Goal: Task Accomplishment & Management: Use online tool/utility

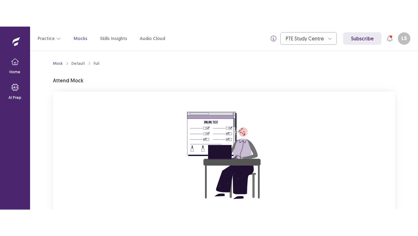
scroll to position [64, 0]
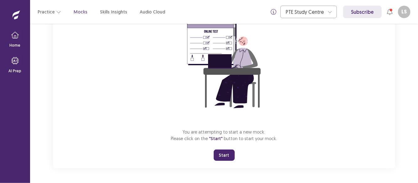
click at [228, 154] on button "Start" at bounding box center [224, 155] width 21 height 11
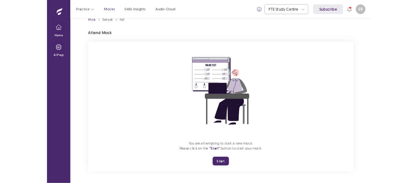
scroll to position [12, 0]
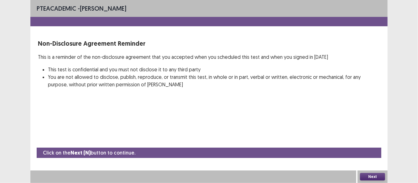
click at [160, 110] on div "PTE academic - [PERSON_NAME] Non-Disclosure Agreement Reminder This is a remind…" at bounding box center [208, 91] width 357 height 183
click at [374, 179] on button "Next" at bounding box center [372, 177] width 25 height 8
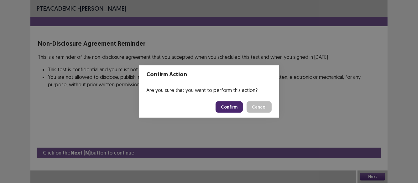
click at [221, 107] on button "Confirm" at bounding box center [229, 107] width 27 height 11
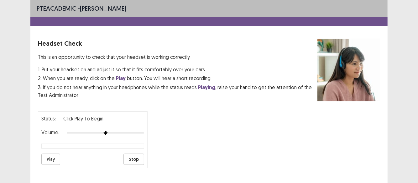
scroll to position [65, 0]
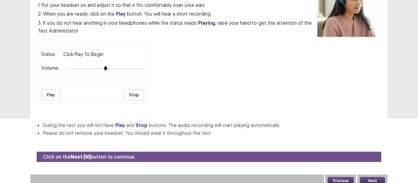
click at [373, 177] on button "Next" at bounding box center [372, 181] width 25 height 8
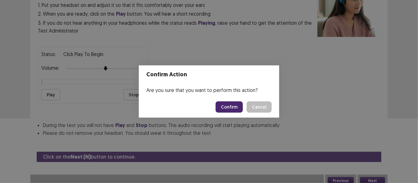
click at [231, 107] on button "Confirm" at bounding box center [229, 107] width 27 height 11
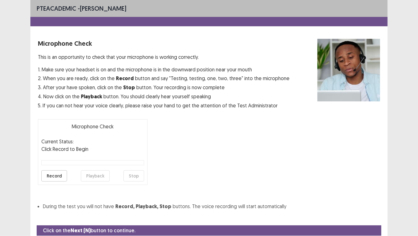
scroll to position [23, 0]
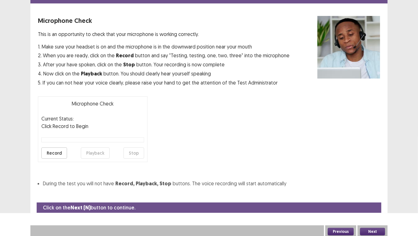
click at [377, 183] on button "Next" at bounding box center [372, 232] width 25 height 8
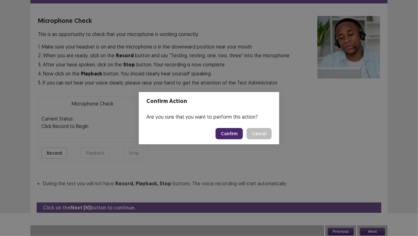
click at [247, 128] on button "Cancel" at bounding box center [259, 133] width 25 height 11
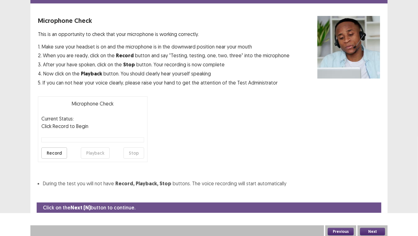
click at [51, 151] on button "Record" at bounding box center [54, 153] width 26 height 11
click at [371, 183] on button "Next" at bounding box center [372, 232] width 25 height 8
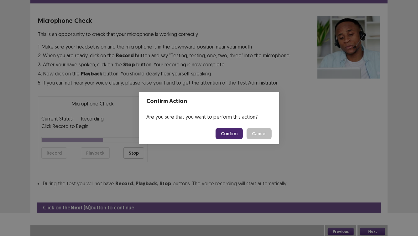
click at [236, 133] on button "Confirm" at bounding box center [229, 133] width 27 height 11
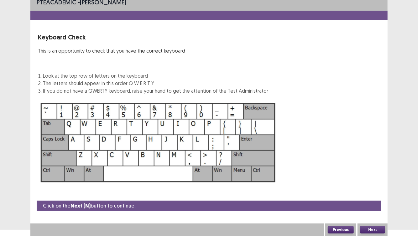
scroll to position [6, 0]
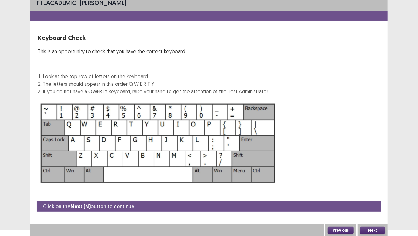
click at [380, 183] on button "Next" at bounding box center [372, 231] width 25 height 8
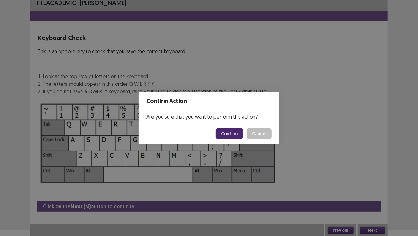
click at [238, 133] on button "Confirm" at bounding box center [229, 133] width 27 height 11
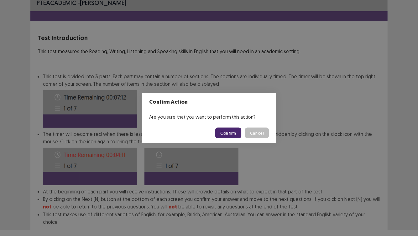
scroll to position [37, 0]
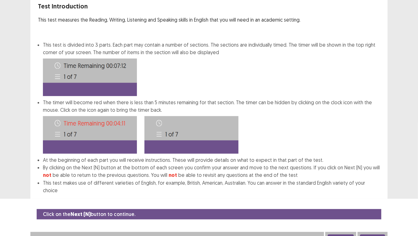
click at [377, 183] on button "Next" at bounding box center [372, 239] width 25 height 8
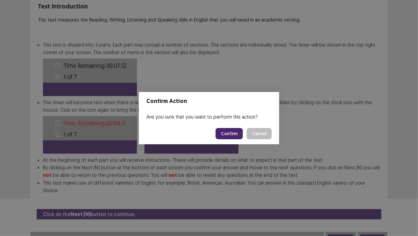
click at [229, 134] on button "Confirm" at bounding box center [229, 133] width 27 height 11
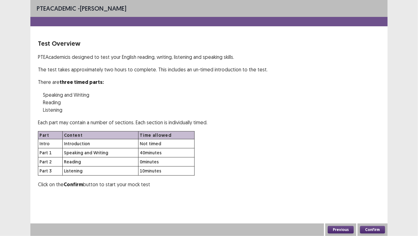
scroll to position [0, 0]
click at [369, 183] on button "Confirm" at bounding box center [372, 230] width 25 height 8
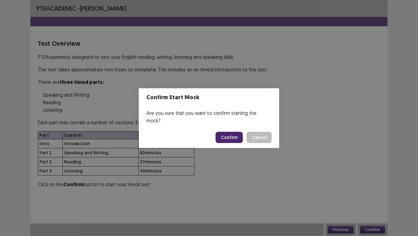
click at [231, 133] on button "Confirm" at bounding box center [229, 137] width 27 height 11
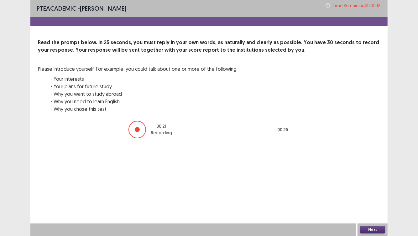
click at [375, 183] on button "Next" at bounding box center [372, 230] width 25 height 8
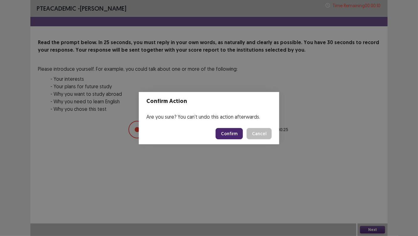
click at [229, 133] on button "Confirm" at bounding box center [229, 133] width 27 height 11
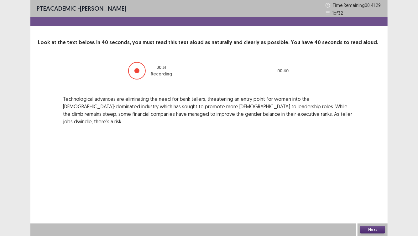
click at [369, 183] on button "Next" at bounding box center [372, 230] width 25 height 8
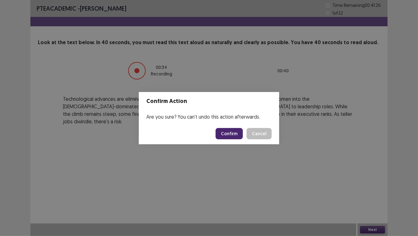
click at [228, 134] on button "Confirm" at bounding box center [229, 133] width 27 height 11
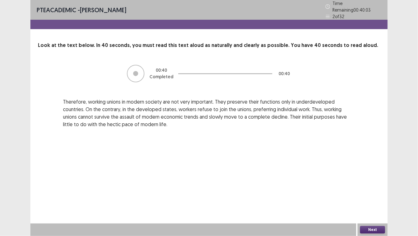
click at [374, 183] on div "Next" at bounding box center [373, 230] width 30 height 13
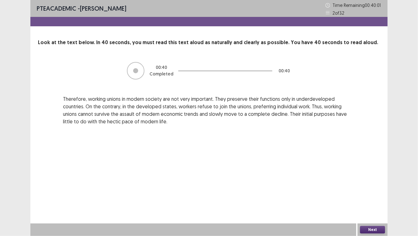
click at [370, 183] on button "Next" at bounding box center [372, 230] width 25 height 8
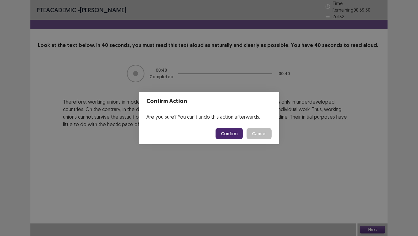
click at [224, 136] on button "Confirm" at bounding box center [229, 133] width 27 height 11
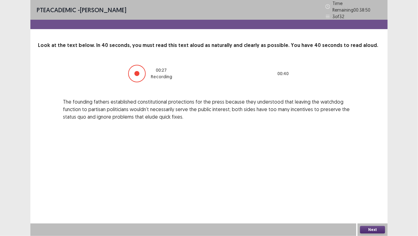
click at [372, 183] on div "Next" at bounding box center [373, 230] width 30 height 13
click at [370, 183] on button "Next" at bounding box center [372, 230] width 25 height 8
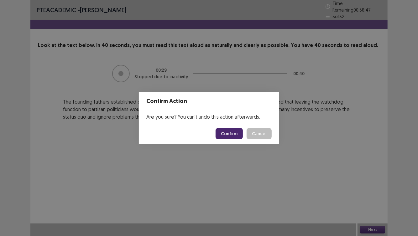
click at [232, 138] on button "Confirm" at bounding box center [229, 133] width 27 height 11
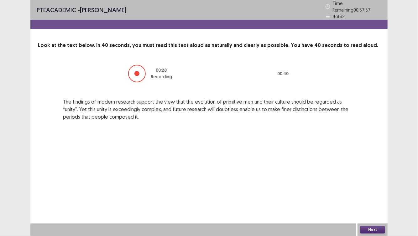
click at [374, 183] on button "Next" at bounding box center [372, 230] width 25 height 8
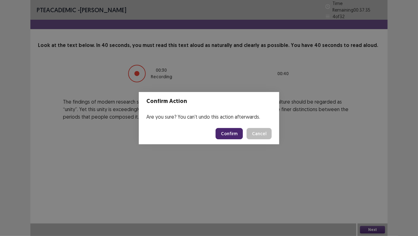
click at [229, 133] on button "Confirm" at bounding box center [229, 133] width 27 height 11
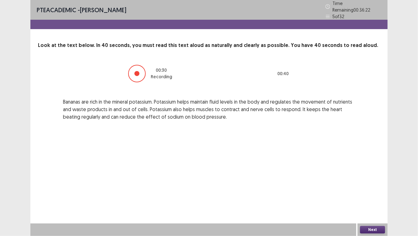
click at [373, 183] on button "Next" at bounding box center [372, 230] width 25 height 8
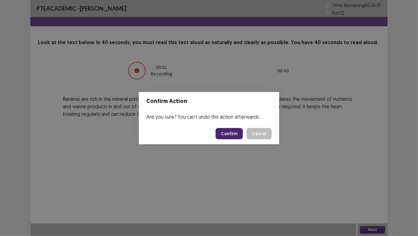
click at [232, 134] on button "Confirm" at bounding box center [229, 133] width 27 height 11
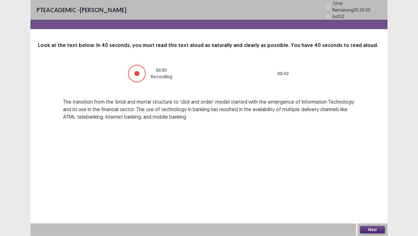
click at [374, 183] on button "Next" at bounding box center [372, 230] width 25 height 8
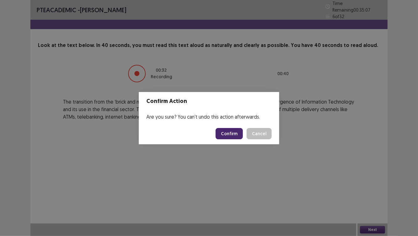
click at [236, 138] on button "Confirm" at bounding box center [229, 133] width 27 height 11
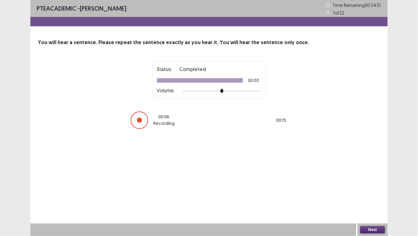
click at [372, 183] on button "Next" at bounding box center [372, 230] width 25 height 8
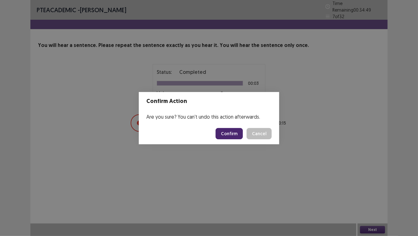
click at [228, 131] on button "Confirm" at bounding box center [229, 133] width 27 height 11
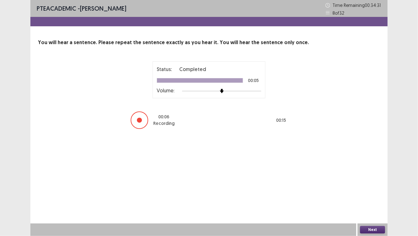
click at [370, 183] on button "Next" at bounding box center [372, 230] width 25 height 8
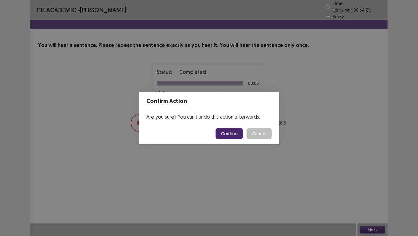
click at [228, 134] on button "Confirm" at bounding box center [229, 133] width 27 height 11
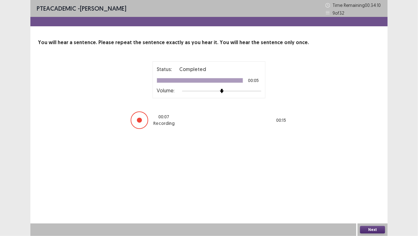
click at [370, 183] on button "Next" at bounding box center [372, 230] width 25 height 8
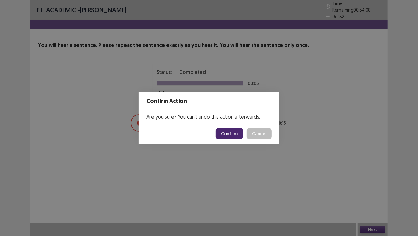
click at [228, 134] on button "Confirm" at bounding box center [229, 133] width 27 height 11
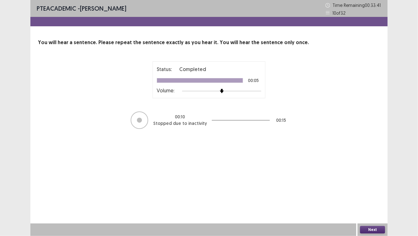
click at [371, 183] on button "Next" at bounding box center [372, 230] width 25 height 8
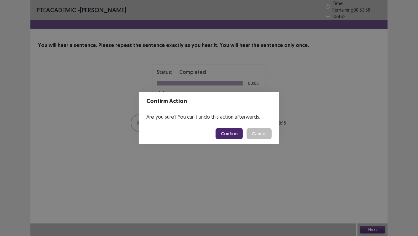
click at [228, 136] on button "Confirm" at bounding box center [229, 133] width 27 height 11
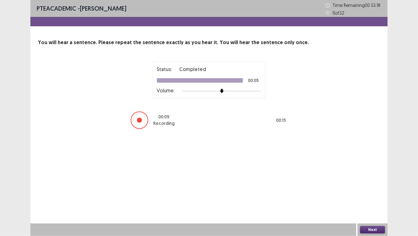
click at [374, 183] on button "Next" at bounding box center [372, 230] width 25 height 8
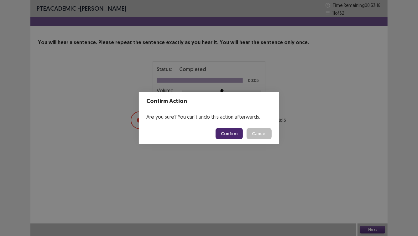
click at [228, 133] on button "Confirm" at bounding box center [229, 133] width 27 height 11
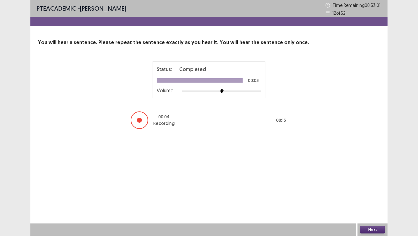
click at [374, 183] on button "Next" at bounding box center [372, 230] width 25 height 8
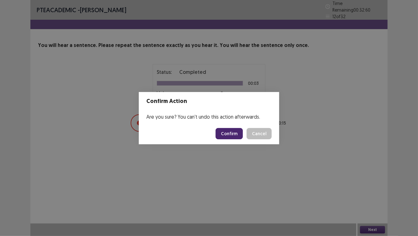
click at [232, 133] on button "Confirm" at bounding box center [229, 133] width 27 height 11
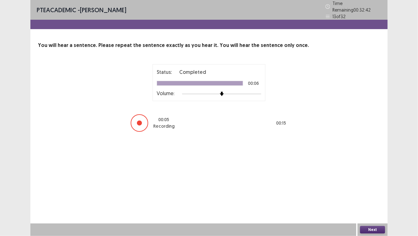
click at [376, 183] on button "Next" at bounding box center [372, 230] width 25 height 8
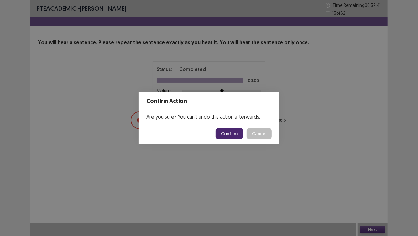
click at [237, 130] on button "Confirm" at bounding box center [229, 133] width 27 height 11
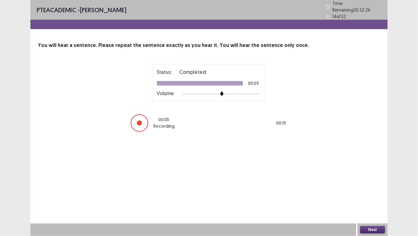
click at [363, 183] on button "Next" at bounding box center [372, 230] width 25 height 8
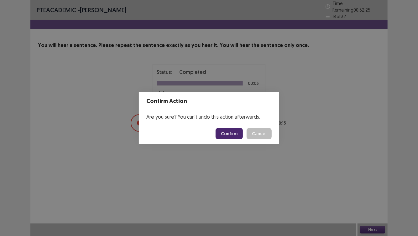
click at [225, 136] on button "Confirm" at bounding box center [229, 133] width 27 height 11
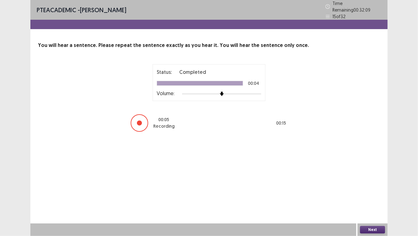
click at [371, 183] on button "Next" at bounding box center [372, 230] width 25 height 8
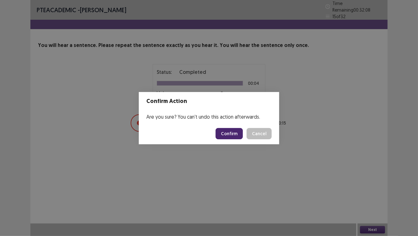
click at [234, 131] on button "Confirm" at bounding box center [229, 133] width 27 height 11
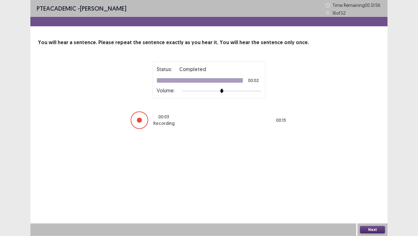
click at [372, 183] on button "Next" at bounding box center [372, 230] width 25 height 8
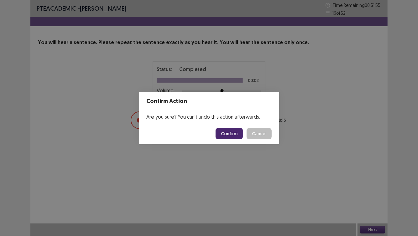
click at [230, 127] on footer "Confirm Cancel" at bounding box center [209, 133] width 140 height 21
click at [229, 134] on button "Confirm" at bounding box center [229, 133] width 27 height 11
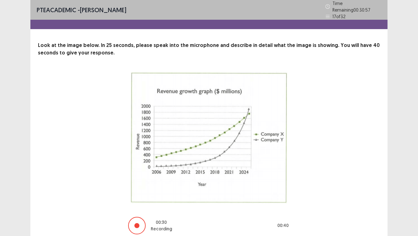
scroll to position [24, 0]
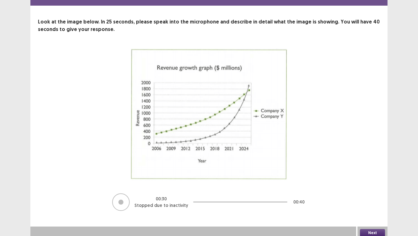
click at [372, 183] on button "Next" at bounding box center [372, 233] width 25 height 8
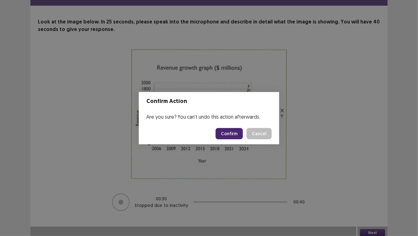
click at [229, 134] on button "Confirm" at bounding box center [229, 133] width 27 height 11
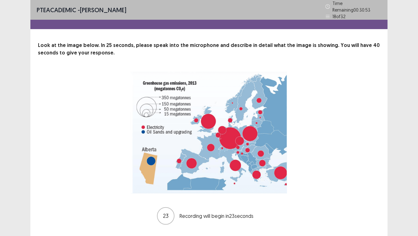
scroll to position [14, 0]
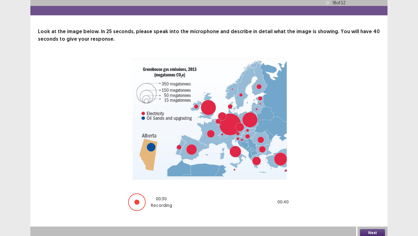
click at [370, 183] on button "Next" at bounding box center [372, 233] width 25 height 8
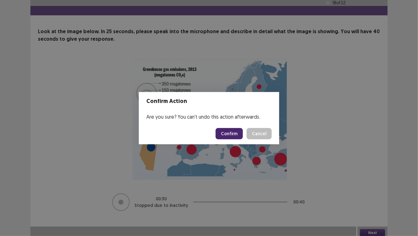
click at [227, 135] on button "Confirm" at bounding box center [229, 133] width 27 height 11
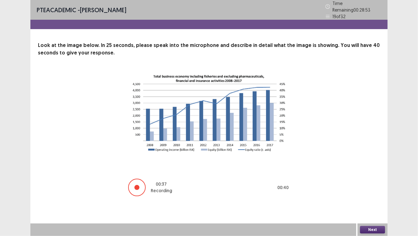
click at [363, 183] on div "Next" at bounding box center [373, 230] width 30 height 13
click at [365, 183] on button "Next" at bounding box center [372, 230] width 25 height 8
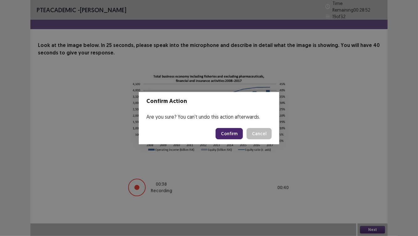
click at [238, 130] on button "Confirm" at bounding box center [229, 133] width 27 height 11
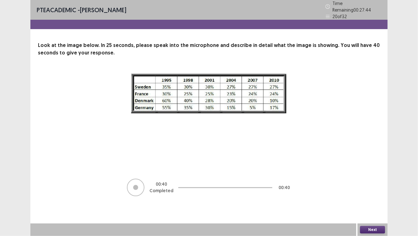
click at [369, 183] on button "Next" at bounding box center [372, 230] width 25 height 8
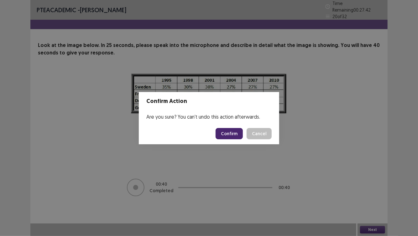
click at [229, 131] on button "Confirm" at bounding box center [229, 133] width 27 height 11
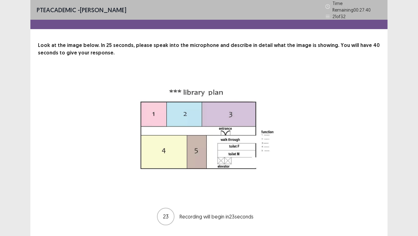
scroll to position [15, 0]
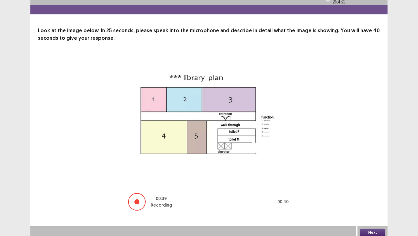
click at [380, 183] on button "Next" at bounding box center [372, 233] width 25 height 8
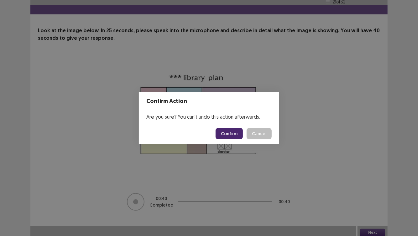
click at [225, 135] on button "Confirm" at bounding box center [229, 133] width 27 height 11
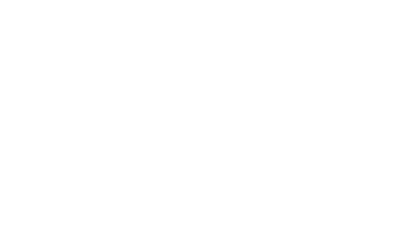
scroll to position [0, 0]
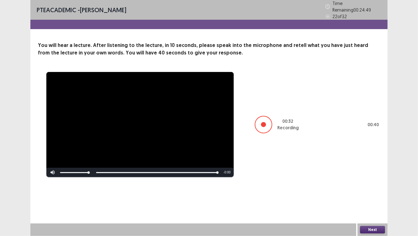
click at [376, 183] on button "Next" at bounding box center [372, 230] width 25 height 8
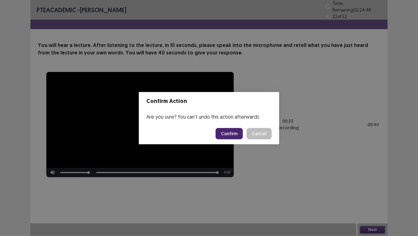
click at [235, 136] on button "Confirm" at bounding box center [229, 133] width 27 height 11
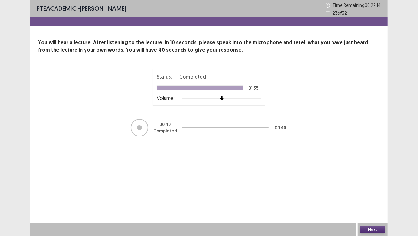
click at [372, 183] on button "Next" at bounding box center [372, 230] width 25 height 8
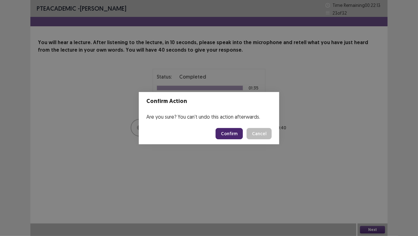
click at [226, 132] on button "Confirm" at bounding box center [229, 133] width 27 height 11
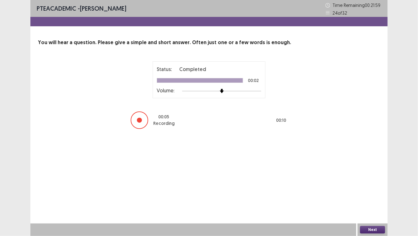
click at [370, 183] on button "Next" at bounding box center [372, 230] width 25 height 8
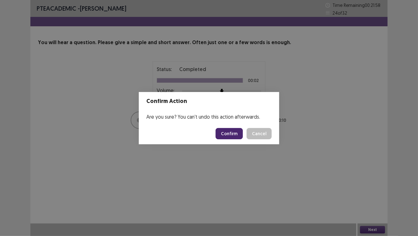
click at [235, 134] on button "Confirm" at bounding box center [229, 133] width 27 height 11
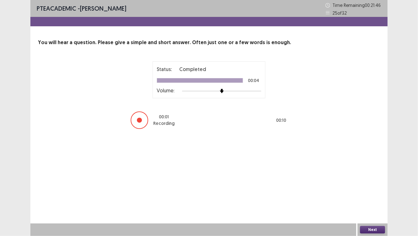
click at [371, 183] on button "Next" at bounding box center [372, 230] width 25 height 8
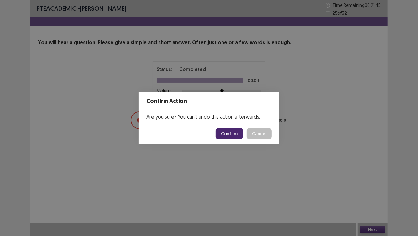
click at [235, 139] on button "Confirm" at bounding box center [229, 133] width 27 height 11
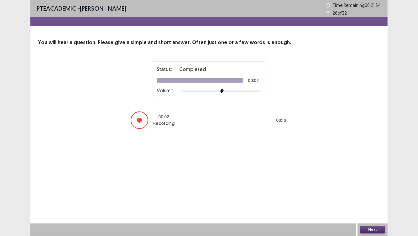
click at [375, 183] on button "Next" at bounding box center [372, 230] width 25 height 8
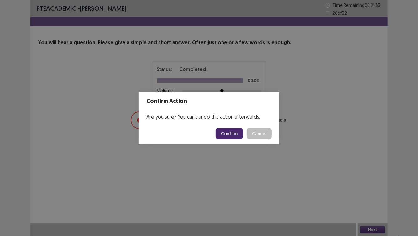
click at [230, 136] on button "Confirm" at bounding box center [229, 133] width 27 height 11
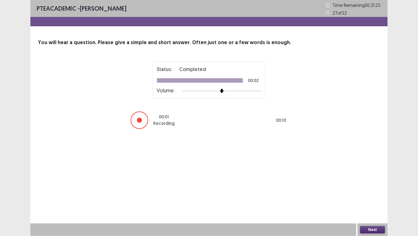
click at [372, 183] on button "Next" at bounding box center [372, 230] width 25 height 8
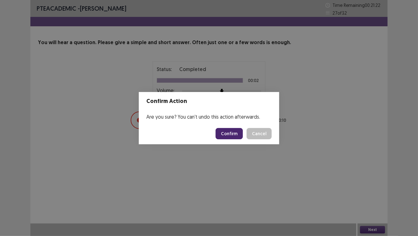
click at [237, 126] on footer "Confirm Cancel" at bounding box center [209, 133] width 140 height 21
click at [233, 132] on button "Confirm" at bounding box center [229, 133] width 27 height 11
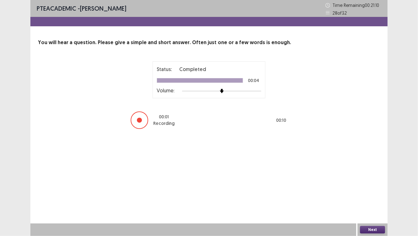
click at [373, 183] on button "Next" at bounding box center [372, 230] width 25 height 8
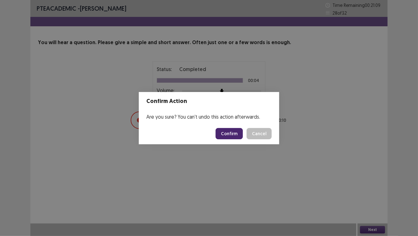
click at [235, 132] on button "Confirm" at bounding box center [229, 133] width 27 height 11
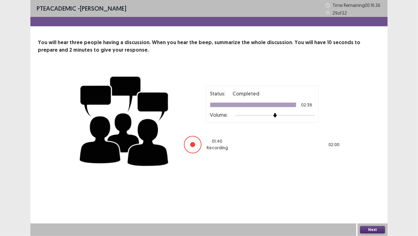
click at [379, 183] on button "Next" at bounding box center [372, 230] width 25 height 8
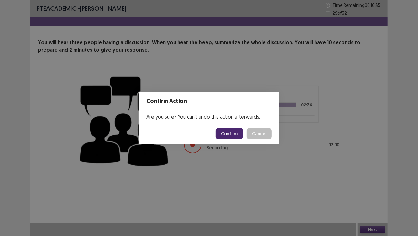
click at [229, 132] on button "Confirm" at bounding box center [229, 133] width 27 height 11
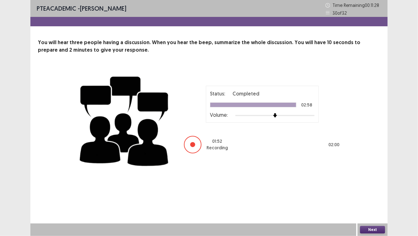
click at [374, 183] on button "Next" at bounding box center [372, 230] width 25 height 8
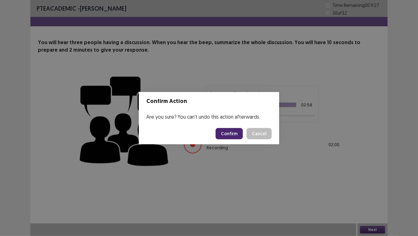
click at [232, 132] on button "Confirm" at bounding box center [229, 133] width 27 height 11
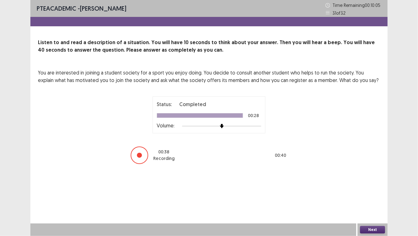
click at [374, 183] on button "Next" at bounding box center [372, 230] width 25 height 8
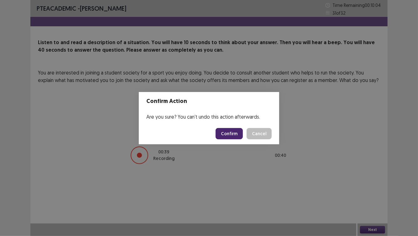
click at [239, 132] on button "Confirm" at bounding box center [229, 133] width 27 height 11
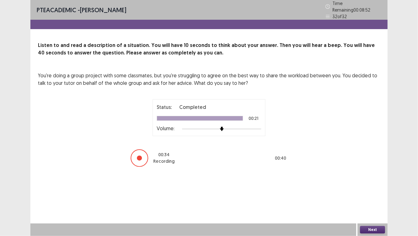
click at [375, 183] on button "Next" at bounding box center [372, 230] width 25 height 8
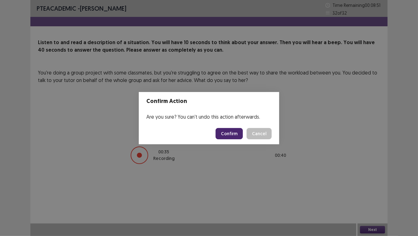
click at [232, 132] on button "Confirm" at bounding box center [229, 133] width 27 height 11
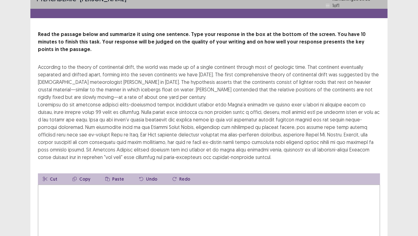
scroll to position [11, 0]
click at [192, 183] on textarea at bounding box center [209, 219] width 342 height 69
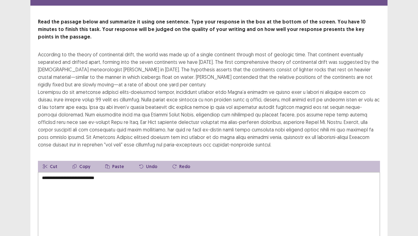
scroll to position [22, 0]
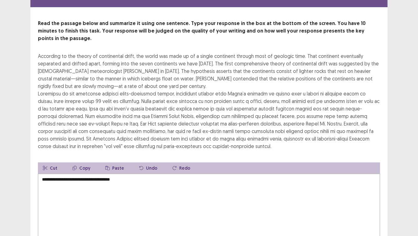
click at [166, 183] on textarea "**********" at bounding box center [209, 208] width 342 height 69
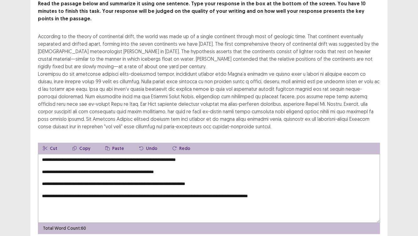
scroll to position [39, 0]
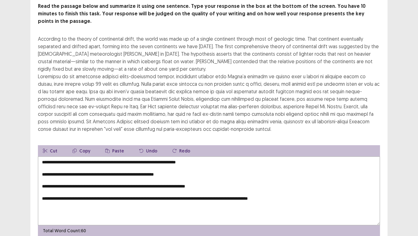
click at [212, 157] on textarea "**********" at bounding box center [209, 191] width 342 height 69
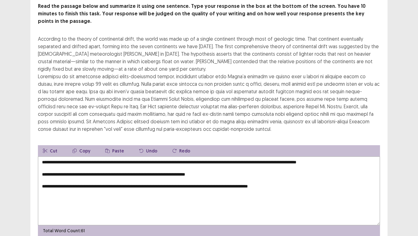
click at [354, 157] on textarea "**********" at bounding box center [209, 191] width 342 height 69
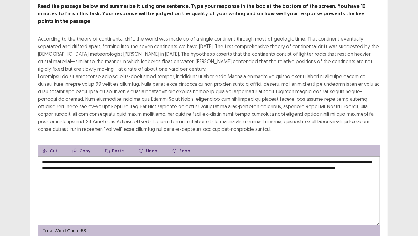
click at [105, 157] on textarea "**********" at bounding box center [209, 191] width 342 height 69
click at [203, 157] on textarea "**********" at bounding box center [209, 191] width 342 height 69
click at [271, 157] on textarea "**********" at bounding box center [209, 191] width 342 height 69
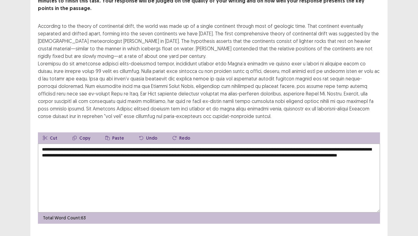
scroll to position [52, 0]
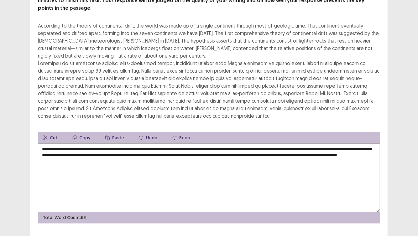
click at [356, 145] on textarea "**********" at bounding box center [209, 178] width 342 height 69
click at [124, 149] on textarea "**********" at bounding box center [209, 178] width 342 height 69
click at [148, 147] on textarea "**********" at bounding box center [209, 178] width 342 height 69
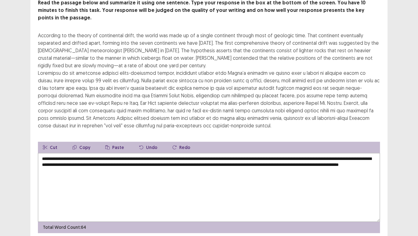
scroll to position [57, 0]
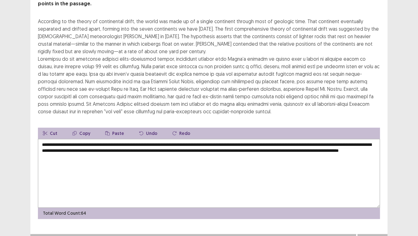
click at [255, 139] on textarea "**********" at bounding box center [209, 173] width 342 height 69
type textarea "**********"
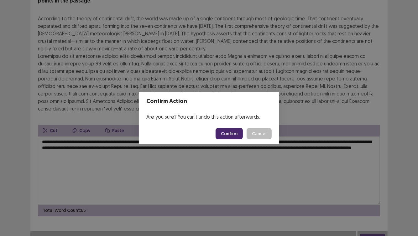
click at [237, 133] on button "Confirm" at bounding box center [229, 133] width 27 height 11
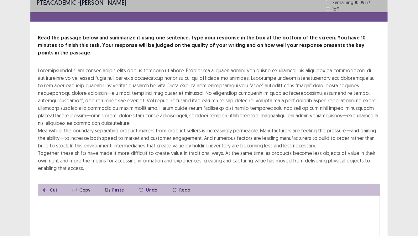
scroll to position [0, 0]
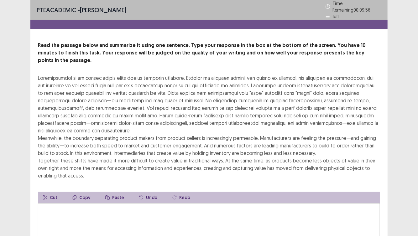
click at [206, 183] on textarea at bounding box center [209, 237] width 342 height 69
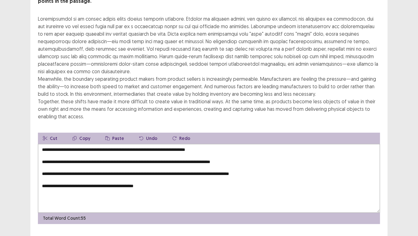
scroll to position [59, 0]
click at [234, 145] on textarea "**********" at bounding box center [209, 178] width 342 height 69
click at [232, 144] on textarea "**********" at bounding box center [209, 178] width 342 height 69
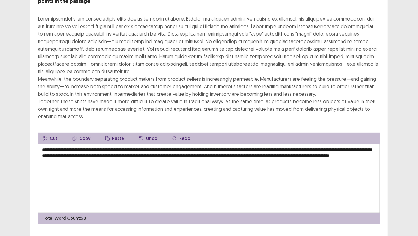
click at [194, 150] on textarea "**********" at bounding box center [209, 178] width 342 height 69
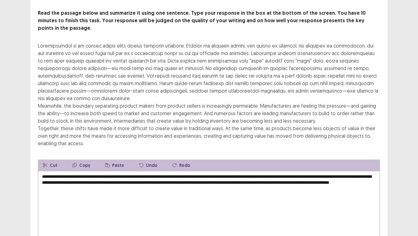
scroll to position [42, 0]
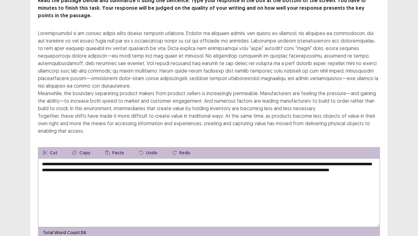
click at [142, 159] on textarea "**********" at bounding box center [209, 193] width 342 height 69
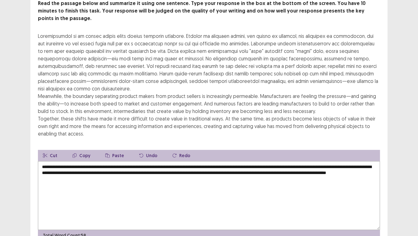
click at [264, 161] on textarea "**********" at bounding box center [209, 195] width 342 height 69
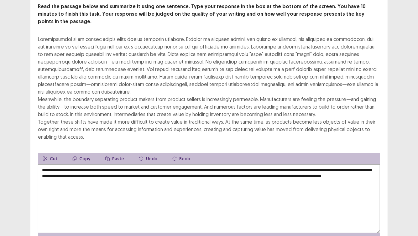
scroll to position [36, 0]
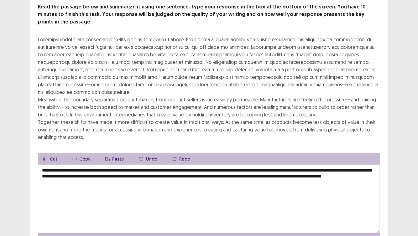
click at [182, 170] on textarea "**********" at bounding box center [209, 199] width 342 height 69
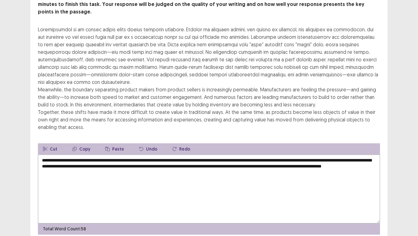
scroll to position [46, 0]
click at [266, 160] on textarea "**********" at bounding box center [209, 189] width 342 height 69
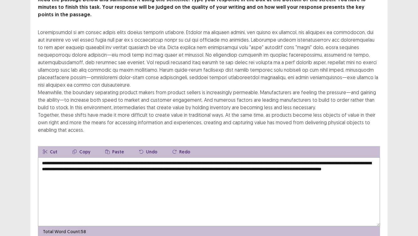
scroll to position [43, 0]
click at [82, 170] on textarea "**********" at bounding box center [209, 192] width 342 height 69
click at [131, 168] on textarea "**********" at bounding box center [209, 192] width 342 height 69
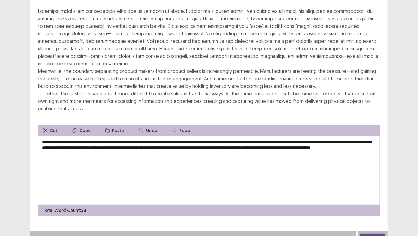
scroll to position [64, 0]
type textarea "**********"
click at [380, 183] on button "Next" at bounding box center [372, 238] width 25 height 8
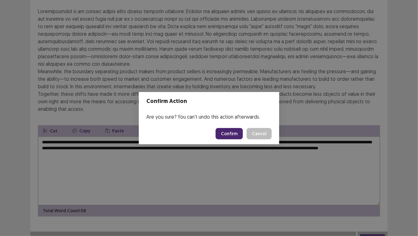
click at [235, 132] on button "Confirm" at bounding box center [229, 133] width 27 height 11
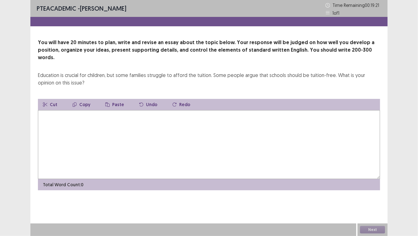
click at [235, 134] on textarea at bounding box center [209, 144] width 342 height 69
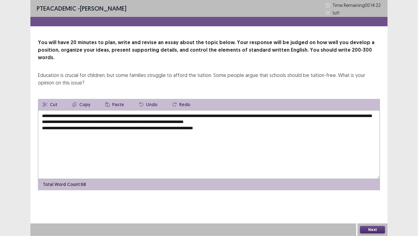
click at [128, 121] on textarea "**********" at bounding box center [209, 144] width 342 height 69
click at [217, 121] on textarea "**********" at bounding box center [209, 144] width 342 height 69
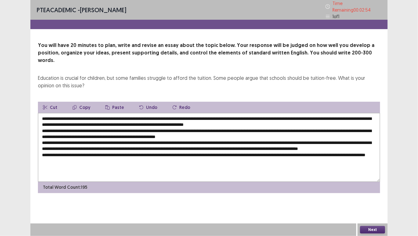
click at [209, 150] on textarea at bounding box center [209, 147] width 342 height 69
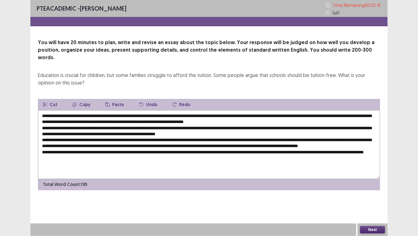
click at [148, 99] on button "Undo" at bounding box center [148, 104] width 28 height 11
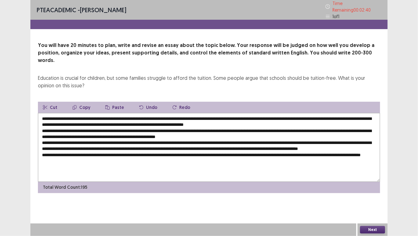
click at [148, 102] on button "Undo" at bounding box center [148, 107] width 28 height 11
click at [201, 153] on textarea at bounding box center [209, 147] width 342 height 69
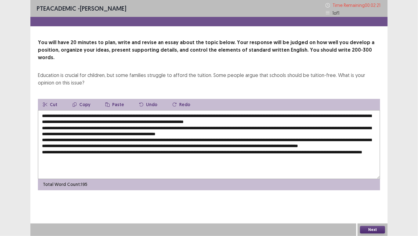
click at [52, 155] on textarea at bounding box center [209, 144] width 342 height 69
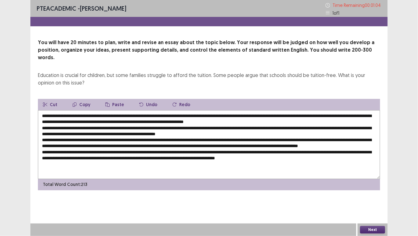
click at [269, 114] on textarea at bounding box center [209, 144] width 342 height 69
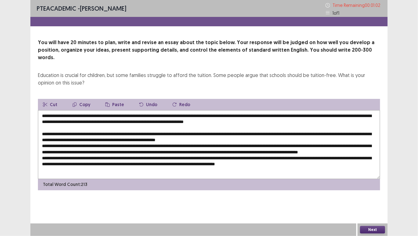
click at [252, 135] on textarea at bounding box center [209, 144] width 342 height 69
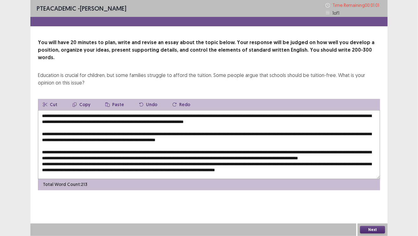
scroll to position [3, 0]
click at [225, 154] on textarea at bounding box center [209, 144] width 342 height 69
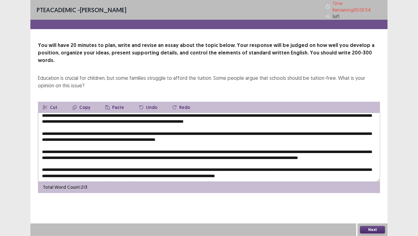
scroll to position [9, 0]
click at [203, 124] on textarea at bounding box center [209, 147] width 342 height 69
click at [133, 136] on textarea at bounding box center [209, 147] width 342 height 69
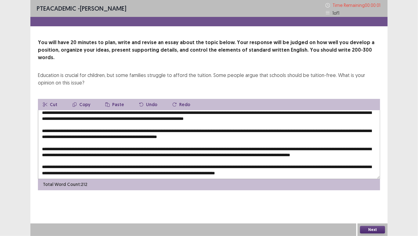
type textarea "**********"
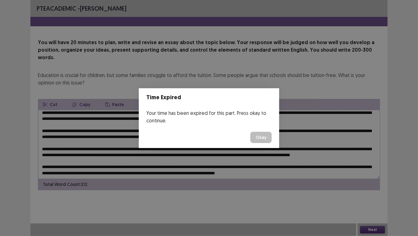
click at [262, 136] on button "Okay" at bounding box center [260, 137] width 21 height 11
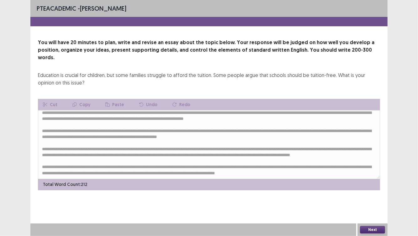
click at [367, 183] on button "Next" at bounding box center [372, 230] width 25 height 8
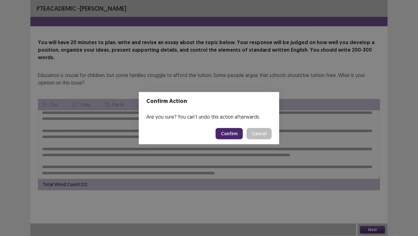
click at [230, 133] on button "Confirm" at bounding box center [229, 133] width 27 height 11
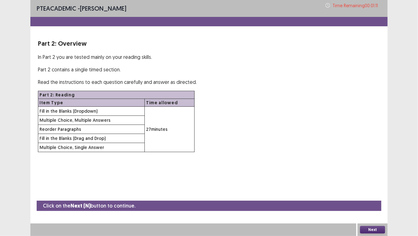
click at [378, 183] on button "Next" at bounding box center [372, 230] width 25 height 8
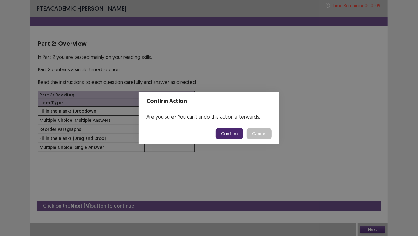
click at [226, 133] on button "Confirm" at bounding box center [229, 133] width 27 height 11
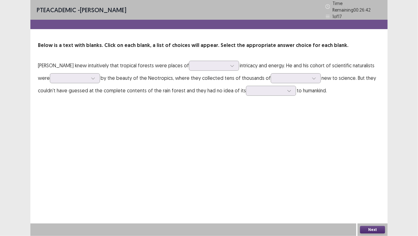
click at [226, 56] on div "Below is a text with blanks. Click on each blank, a list of choices will appear…" at bounding box center [208, 69] width 357 height 55
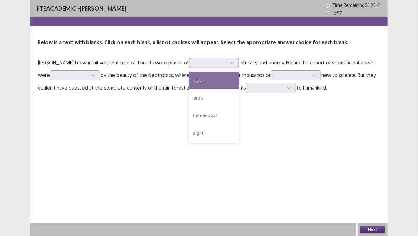
click at [228, 65] on div at bounding box center [232, 62] width 9 height 9
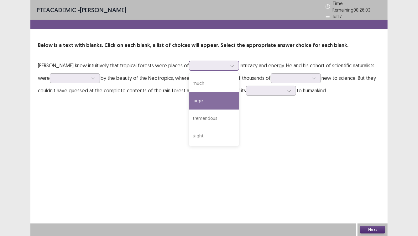
click at [219, 93] on div "large" at bounding box center [214, 101] width 50 height 18
click at [219, 63] on div at bounding box center [210, 66] width 33 height 6
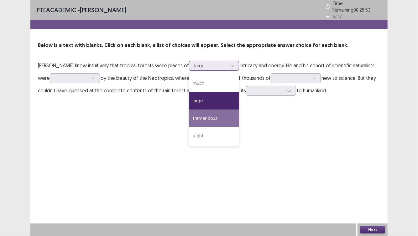
click at [215, 119] on div "tremendous" at bounding box center [214, 119] width 50 height 18
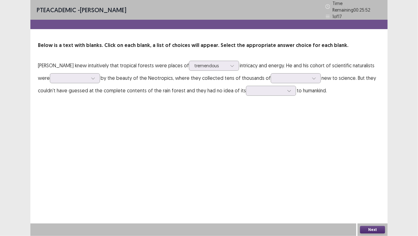
click at [215, 119] on div "PTE academic - [PERSON_NAME] Time Remaining 00 : 25 : 52 1 of 17 Below is a tex…" at bounding box center [208, 118] width 357 height 236
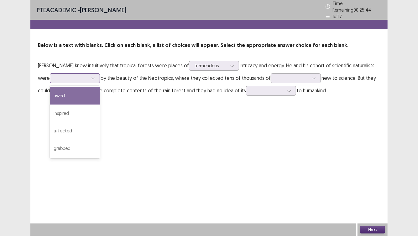
click at [82, 77] on div at bounding box center [71, 78] width 33 height 6
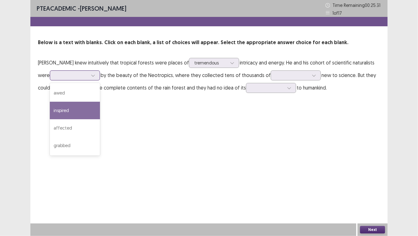
click at [75, 113] on div "inspired" at bounding box center [75, 111] width 50 height 18
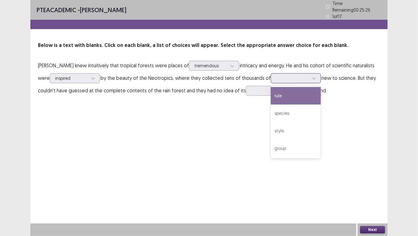
click at [309, 76] on div at bounding box center [313, 78] width 9 height 9
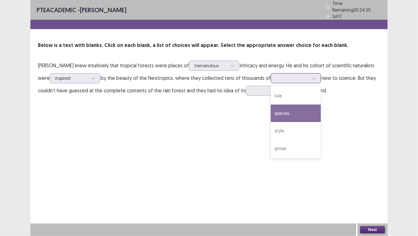
click at [290, 113] on div "species" at bounding box center [296, 114] width 50 height 18
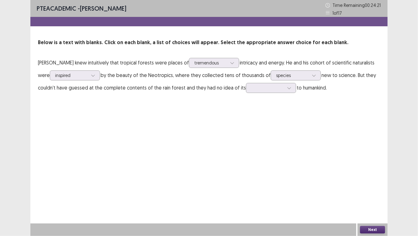
click at [268, 94] on p "[PERSON_NAME] knew intuitively that tropical forests were places of tremendous …" at bounding box center [209, 75] width 342 height 38
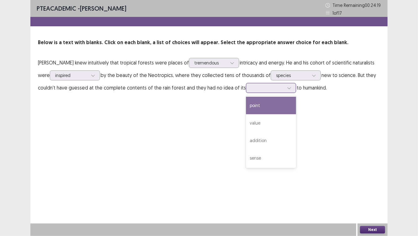
click at [260, 87] on div at bounding box center [267, 88] width 33 height 6
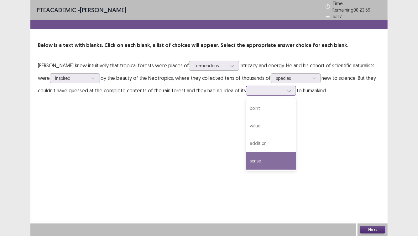
click at [266, 158] on div "sense" at bounding box center [271, 161] width 50 height 18
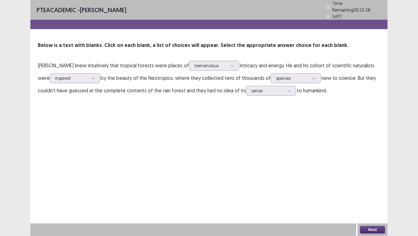
click at [219, 117] on div "PTE academic - [PERSON_NAME] Time Remaining 00 : 23 : 38 1 of 17 Below is a tex…" at bounding box center [208, 118] width 357 height 236
click at [221, 63] on div at bounding box center [210, 66] width 33 height 6
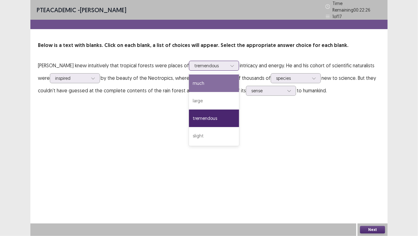
click at [209, 83] on div "much" at bounding box center [214, 84] width 50 height 18
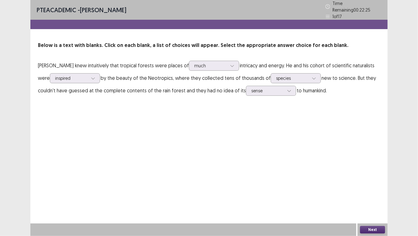
click at [218, 125] on div "PTE academic - [PERSON_NAME] Time Remaining 00 : 22 : 25 1 of 17 Below is a tex…" at bounding box center [208, 118] width 357 height 236
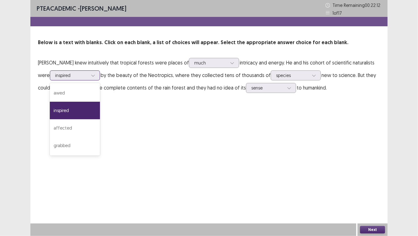
click at [91, 79] on div at bounding box center [92, 75] width 9 height 9
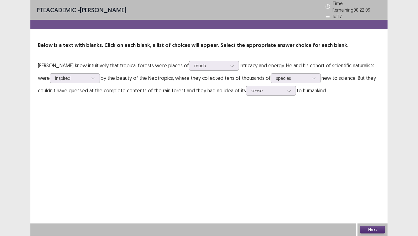
click at [151, 133] on div "PTE academic - [PERSON_NAME] Time Remaining 00 : 22 : 09 1 of 17 Below is a tex…" at bounding box center [208, 118] width 357 height 236
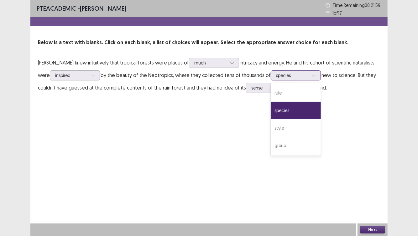
click at [317, 75] on div at bounding box center [313, 75] width 9 height 9
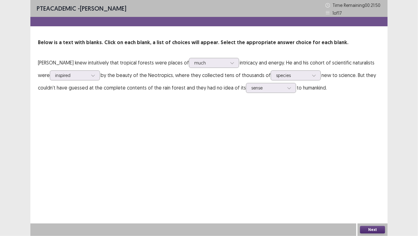
click at [346, 119] on div "PTE academic - [PERSON_NAME] Time Remaining 00 : 21 : 50 1 of 17 Below is a tex…" at bounding box center [208, 118] width 357 height 236
click at [285, 92] on div at bounding box center [289, 87] width 9 height 9
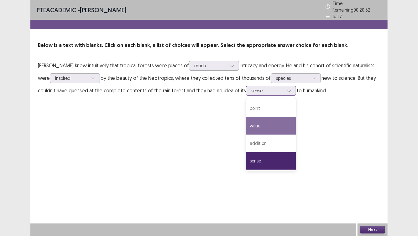
click at [271, 120] on div "value" at bounding box center [271, 126] width 50 height 18
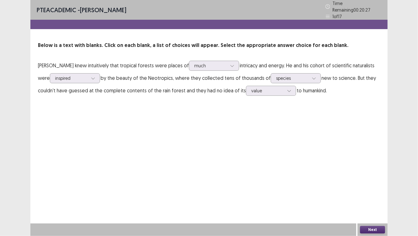
click at [369, 183] on button "Next" at bounding box center [372, 230] width 25 height 8
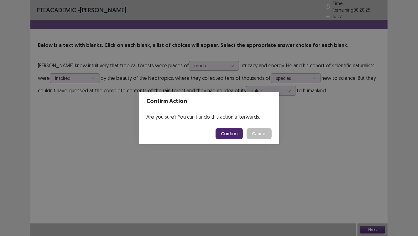
click at [235, 134] on button "Confirm" at bounding box center [229, 133] width 27 height 11
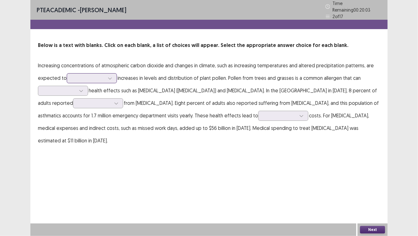
click at [106, 76] on div at bounding box center [109, 78] width 9 height 9
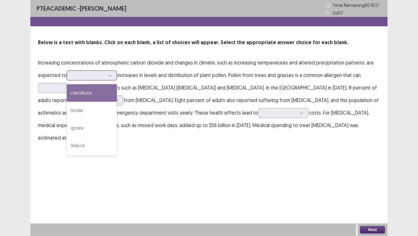
click at [103, 90] on div "contribute" at bounding box center [92, 93] width 50 height 18
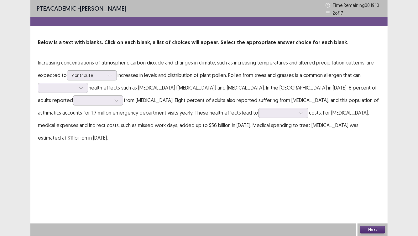
click at [127, 104] on p "Increasing concentrations of atmospheric carbon dioxide and changes in climate,…" at bounding box center [209, 100] width 342 height 88
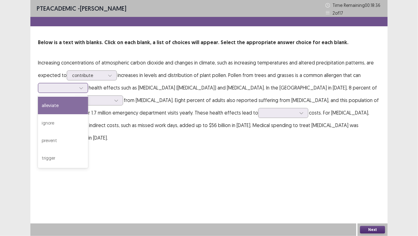
click at [74, 90] on div at bounding box center [59, 88] width 33 height 6
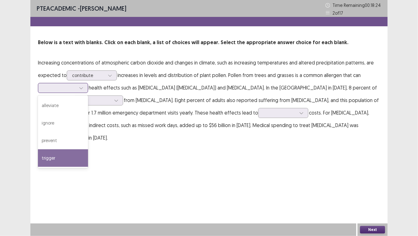
click at [61, 157] on div "trigger" at bounding box center [63, 158] width 50 height 18
click at [81, 89] on icon at bounding box center [81, 88] width 4 height 4
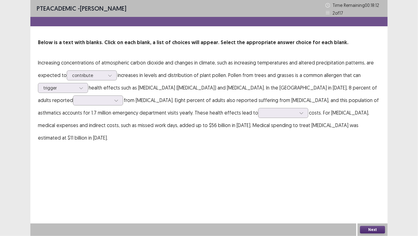
click at [157, 100] on p "Increasing concentrations of atmospheric carbon dioxide and changes in climate,…" at bounding box center [209, 100] width 342 height 88
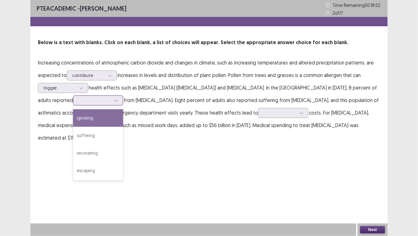
click at [78, 100] on div at bounding box center [94, 100] width 33 height 6
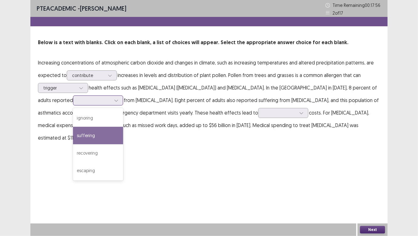
click at [76, 135] on div "suffering" at bounding box center [98, 136] width 50 height 18
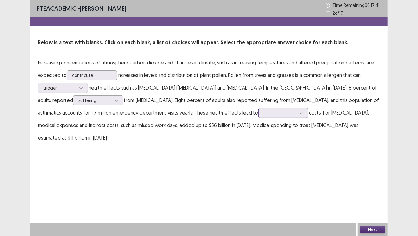
click at [297, 113] on div at bounding box center [301, 112] width 9 height 9
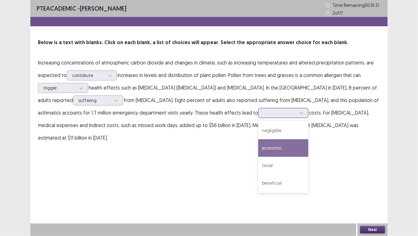
click at [258, 150] on div "economic" at bounding box center [283, 148] width 50 height 18
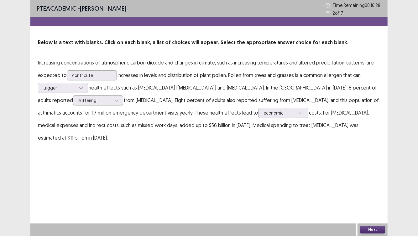
click at [368, 183] on button "Next" at bounding box center [372, 230] width 25 height 8
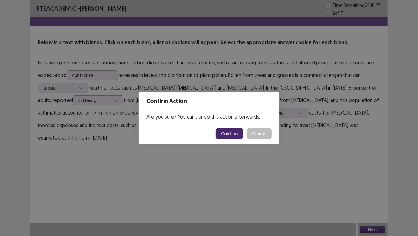
click at [228, 135] on button "Confirm" at bounding box center [229, 133] width 27 height 11
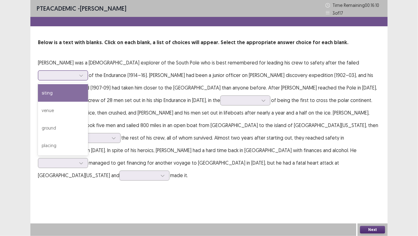
click at [88, 71] on div at bounding box center [63, 76] width 50 height 10
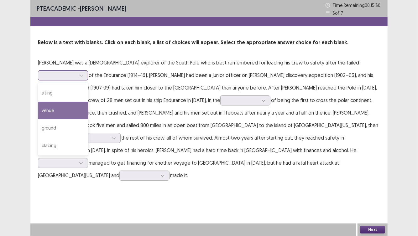
click at [88, 102] on div "venue" at bounding box center [63, 111] width 50 height 18
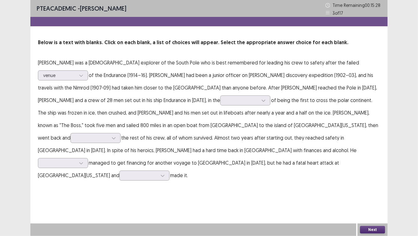
click at [184, 89] on p "[PERSON_NAME] was a [DEMOGRAPHIC_DATA] explorer of the South Pole who is best r…" at bounding box center [209, 118] width 342 height 125
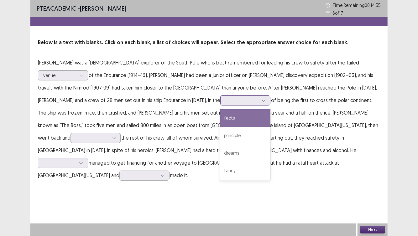
click at [259, 104] on div at bounding box center [263, 100] width 9 height 9
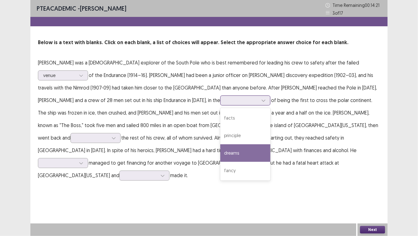
click at [220, 153] on div "dreams" at bounding box center [245, 153] width 50 height 18
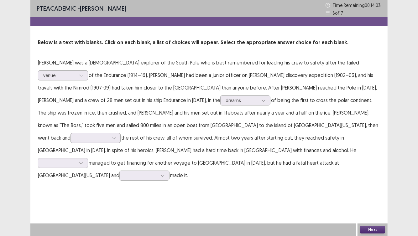
click at [251, 131] on p "[PERSON_NAME] was a [DEMOGRAPHIC_DATA] explorer of the South Pole who is best r…" at bounding box center [209, 118] width 342 height 125
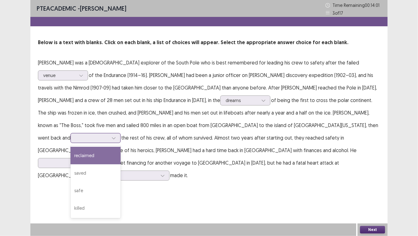
click at [121, 133] on div at bounding box center [96, 138] width 50 height 10
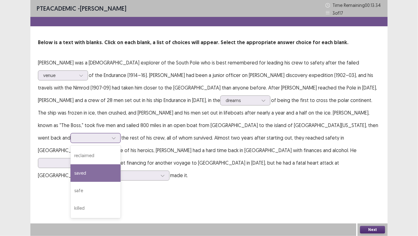
click at [121, 165] on div "saved" at bounding box center [96, 174] width 50 height 18
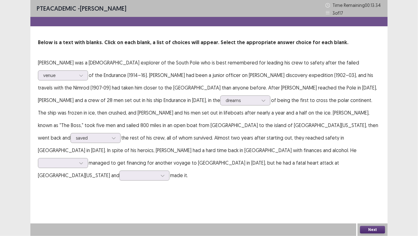
click at [257, 162] on p "[PERSON_NAME] was a [DEMOGRAPHIC_DATA] explorer of the South Pole who is best r…" at bounding box center [209, 118] width 342 height 125
click at [83, 161] on icon at bounding box center [81, 163] width 4 height 4
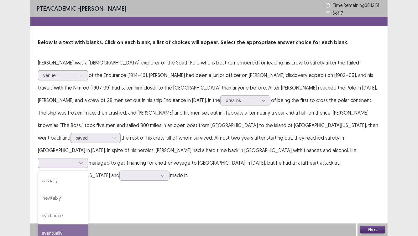
click at [88, 183] on div "eventually" at bounding box center [63, 234] width 50 height 18
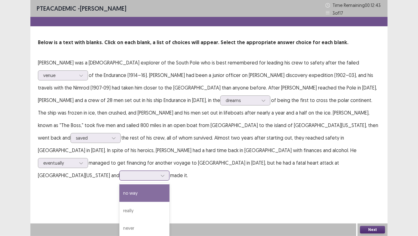
click at [143, 173] on div at bounding box center [141, 176] width 33 height 6
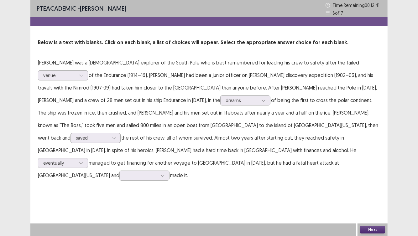
click at [206, 183] on div "PTE academic - [PERSON_NAME] Time Remaining 00 : 12 : 41 3 of 17 Below is a tex…" at bounding box center [208, 118] width 357 height 236
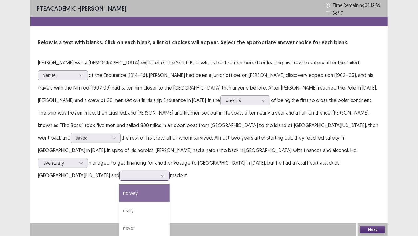
click at [145, 173] on div at bounding box center [141, 176] width 33 height 6
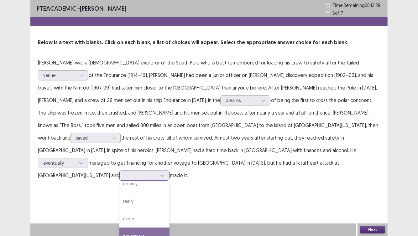
scroll to position [0, 0]
click at [134, 183] on div "never" at bounding box center [144, 229] width 50 height 18
click at [378, 183] on button "Next" at bounding box center [372, 230] width 25 height 8
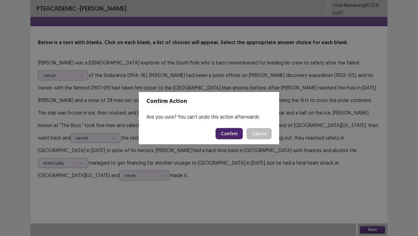
click at [230, 129] on button "Confirm" at bounding box center [229, 133] width 27 height 11
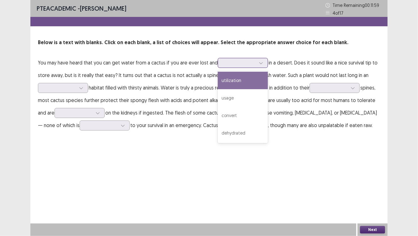
click at [253, 64] on div at bounding box center [239, 63] width 33 height 6
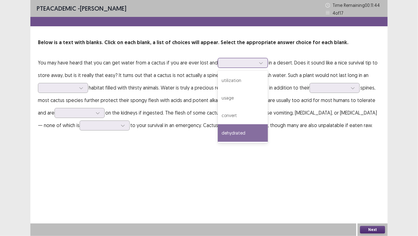
click at [247, 133] on div "dehydrated" at bounding box center [243, 133] width 50 height 18
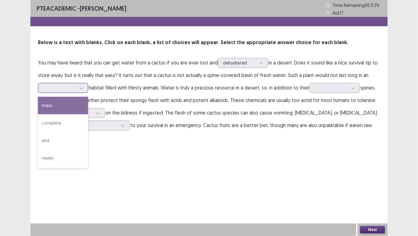
click at [78, 92] on div at bounding box center [80, 87] width 9 height 9
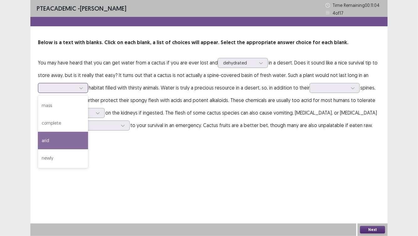
click at [63, 136] on div "arid" at bounding box center [63, 141] width 50 height 18
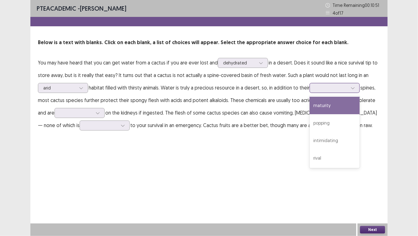
click at [335, 91] on div at bounding box center [331, 88] width 33 height 6
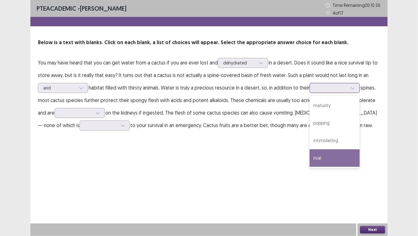
click at [332, 158] on div "rival" at bounding box center [335, 158] width 50 height 18
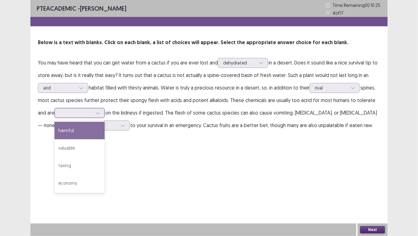
click at [96, 112] on icon at bounding box center [98, 113] width 4 height 4
click at [72, 132] on div "harmful" at bounding box center [80, 131] width 50 height 18
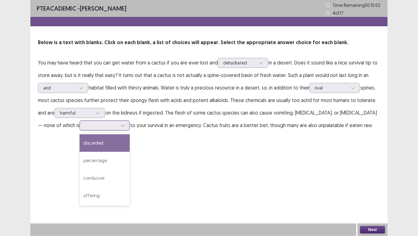
click at [121, 125] on icon at bounding box center [122, 126] width 3 height 2
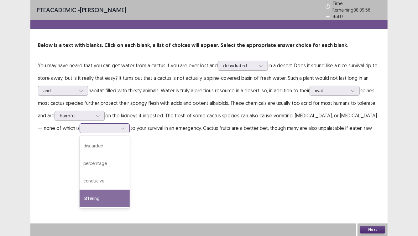
click at [80, 183] on div "offering" at bounding box center [105, 199] width 50 height 18
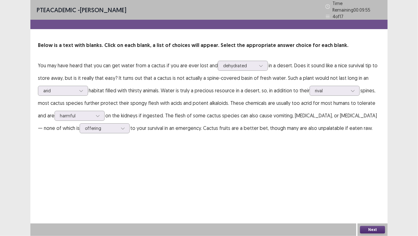
click at [373, 183] on button "Next" at bounding box center [372, 230] width 25 height 8
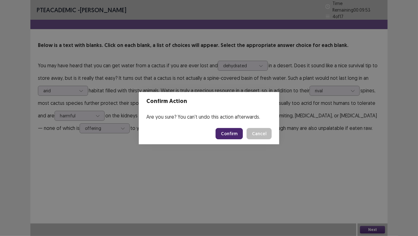
click at [227, 135] on button "Confirm" at bounding box center [229, 133] width 27 height 11
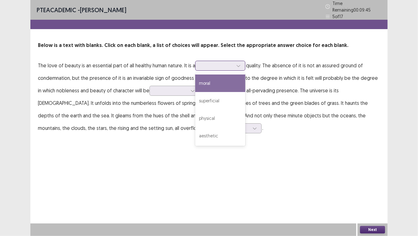
click at [239, 65] on icon at bounding box center [238, 66] width 3 height 2
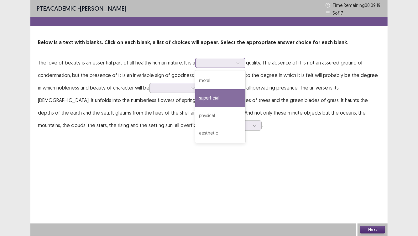
click at [232, 99] on div "superficial" at bounding box center [220, 98] width 50 height 18
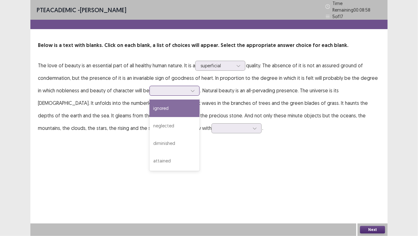
click at [179, 89] on div at bounding box center [171, 91] width 33 height 6
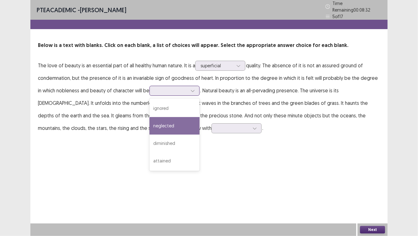
click at [180, 122] on div "neglected" at bounding box center [174, 126] width 50 height 18
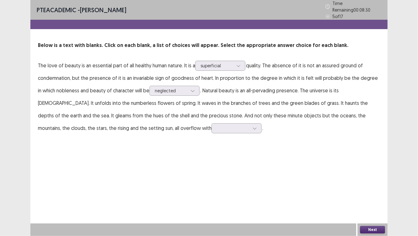
click at [195, 132] on div "PTE academic - [PERSON_NAME] Time Remaining 00 : 08 : 30 5 of 17 Below is a tex…" at bounding box center [208, 73] width 357 height 147
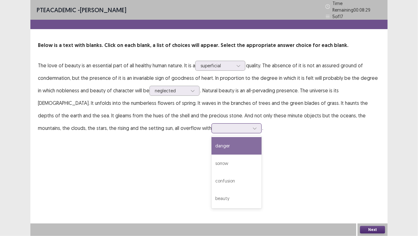
click at [217, 125] on div at bounding box center [233, 128] width 33 height 6
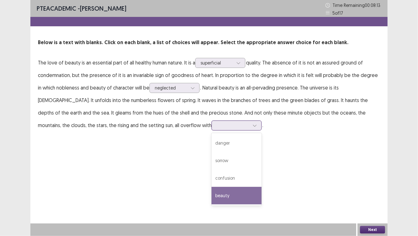
click at [212, 183] on div "beauty" at bounding box center [237, 196] width 50 height 18
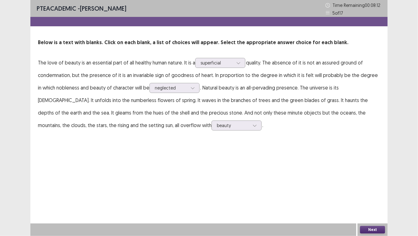
click at [263, 176] on div "PTE academic - [PERSON_NAME] Time Remaining 00 : 08 : 12 5 of 17 Below is a tex…" at bounding box center [208, 118] width 357 height 236
click at [369, 183] on button "Next" at bounding box center [372, 230] width 25 height 8
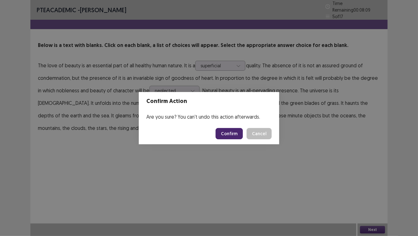
click at [238, 135] on button "Confirm" at bounding box center [229, 133] width 27 height 11
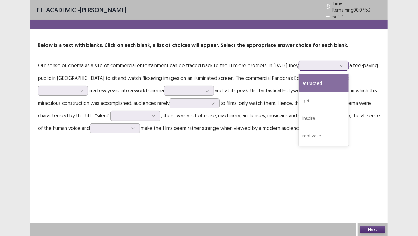
click at [337, 64] on div at bounding box center [320, 66] width 33 height 6
click at [349, 81] on div "attracted" at bounding box center [324, 84] width 50 height 18
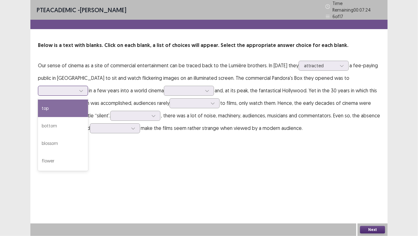
click at [86, 87] on div at bounding box center [63, 91] width 50 height 10
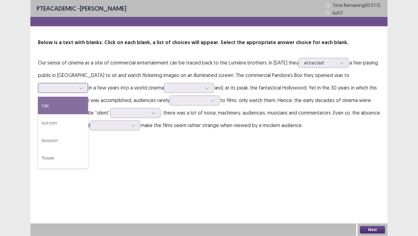
click at [69, 107] on div "top" at bounding box center [63, 106] width 50 height 18
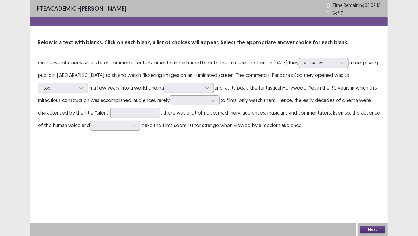
click at [195, 92] on div at bounding box center [189, 88] width 50 height 10
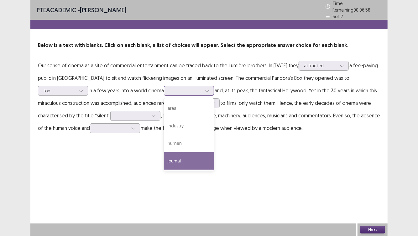
click at [207, 158] on div "journal" at bounding box center [189, 161] width 50 height 18
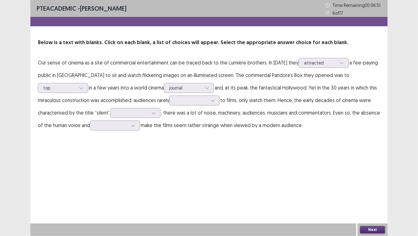
click at [191, 75] on p "Our sense of cinema as a site of commercial entertainment can be traced back to…" at bounding box center [209, 93] width 342 height 75
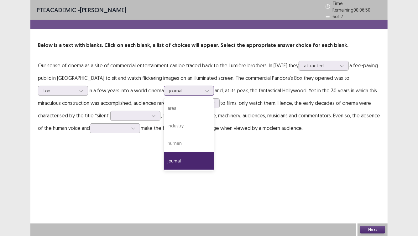
click at [191, 88] on div at bounding box center [185, 91] width 33 height 6
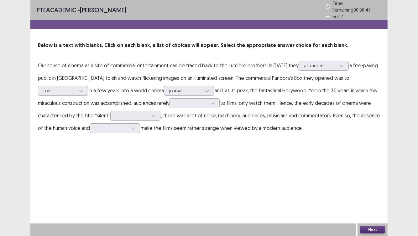
click at [306, 148] on div "PTE academic - [PERSON_NAME] Time Remaining 00 : 06 : 47 6 of 17 Below is a tex…" at bounding box center [208, 118] width 357 height 236
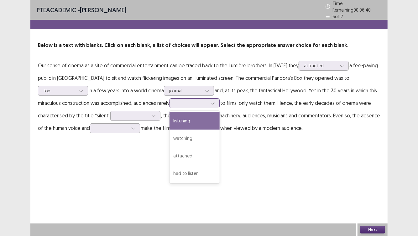
click at [215, 101] on icon at bounding box center [213, 103] width 4 height 4
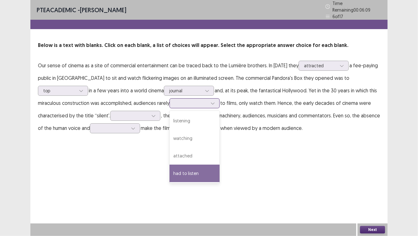
click at [204, 170] on div "had to listen" at bounding box center [195, 174] width 50 height 18
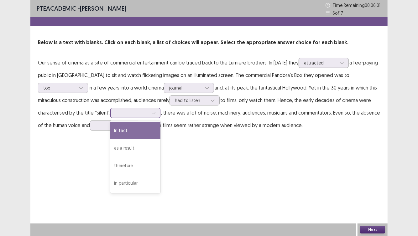
click at [154, 114] on icon at bounding box center [153, 113] width 4 height 4
click at [141, 130] on div "In fact" at bounding box center [135, 131] width 50 height 18
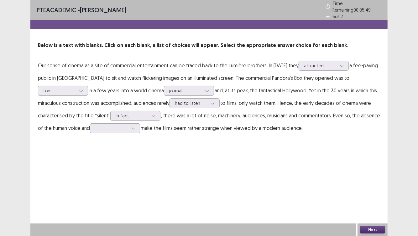
click at [204, 147] on div "PTE academic - [PERSON_NAME] Time Remaining 00 : 05 : 49 6 of 17 Below is a tex…" at bounding box center [208, 118] width 357 height 236
click at [131, 129] on div at bounding box center [132, 128] width 9 height 9
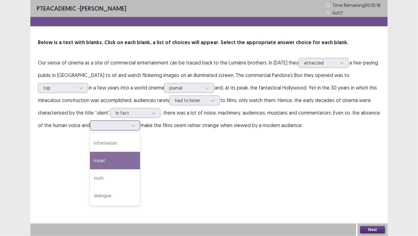
click at [113, 161] on div "music" at bounding box center [115, 161] width 50 height 18
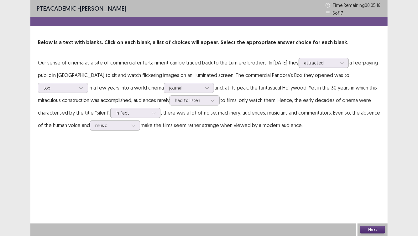
click at [375, 183] on button "Next" at bounding box center [372, 230] width 25 height 8
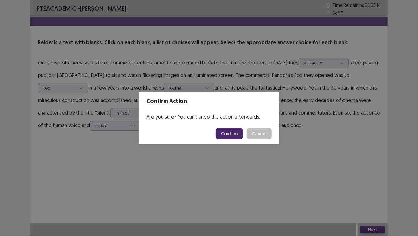
click at [232, 132] on button "Confirm" at bounding box center [229, 133] width 27 height 11
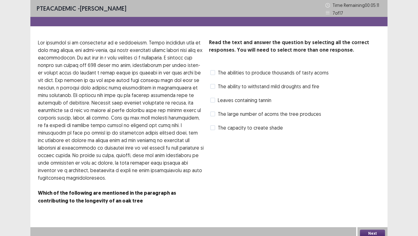
click at [213, 76] on label "The abilities to produce thousands of tasty acorns" at bounding box center [269, 73] width 118 height 8
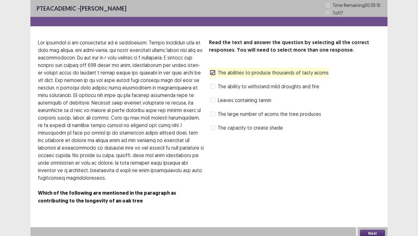
click at [371, 183] on button "Next" at bounding box center [372, 234] width 25 height 8
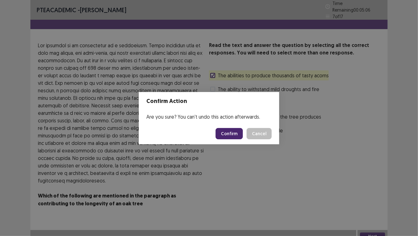
click at [268, 131] on button "Cancel" at bounding box center [259, 133] width 25 height 11
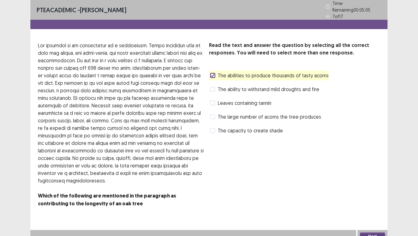
click at [217, 99] on label "Leaves containing tannin" at bounding box center [240, 103] width 61 height 8
click at [371, 183] on div "Next" at bounding box center [373, 236] width 30 height 13
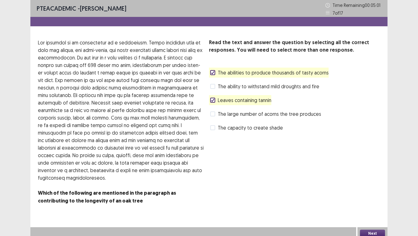
click at [368, 183] on button "Next" at bounding box center [372, 234] width 25 height 8
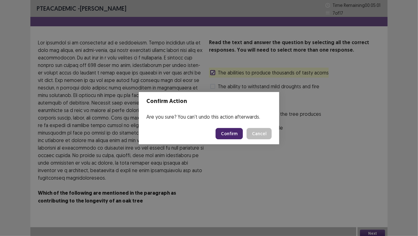
click at [227, 133] on button "Confirm" at bounding box center [229, 133] width 27 height 11
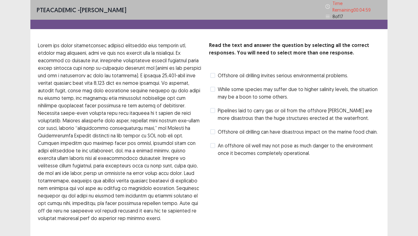
click at [226, 128] on span "Offshore oil drilling can have disastrous impact on the marine food chain." at bounding box center [298, 132] width 160 height 8
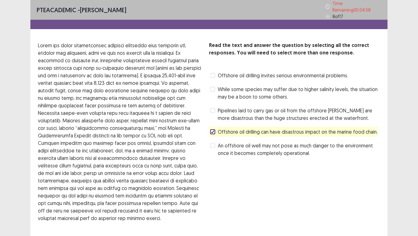
click at [239, 107] on span "Pipelines laid to carry gas or oil from the offshore [PERSON_NAME] are more dis…" at bounding box center [299, 114] width 162 height 15
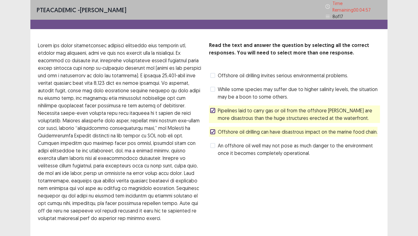
scroll to position [40, 0]
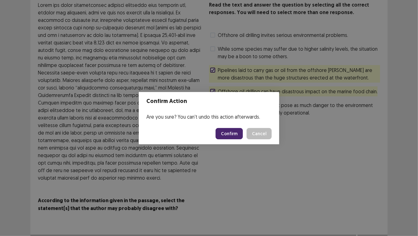
click at [227, 139] on button "Confirm" at bounding box center [229, 133] width 27 height 11
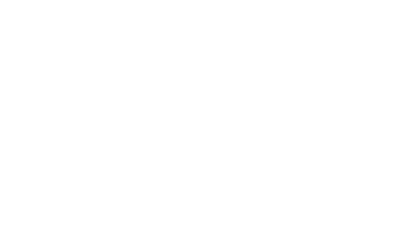
scroll to position [0, 0]
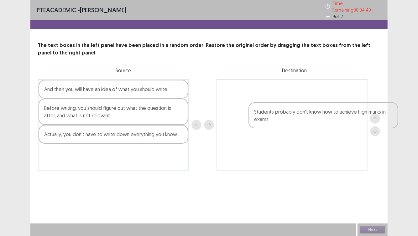
drag, startPoint x: 118, startPoint y: 159, endPoint x: 299, endPoint y: 100, distance: 190.0
click at [299, 100] on div "And then you will have an idea of what you should write. Before writing, you sh…" at bounding box center [209, 125] width 342 height 92
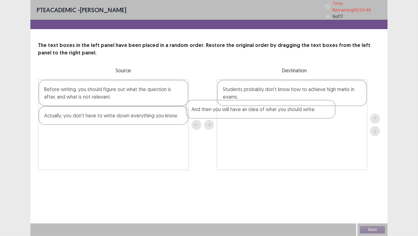
drag, startPoint x: 113, startPoint y: 91, endPoint x: 269, endPoint y: 114, distance: 156.9
click at [269, 114] on div "And then you will have an idea of what you should write. Before writing, you sh…" at bounding box center [209, 124] width 342 height 91
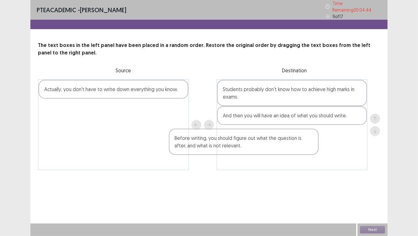
drag, startPoint x: 94, startPoint y: 92, endPoint x: 233, endPoint y: 146, distance: 149.3
click at [233, 146] on div "Before writing, you should figure out what the question is after, and what is n…" at bounding box center [209, 124] width 342 height 91
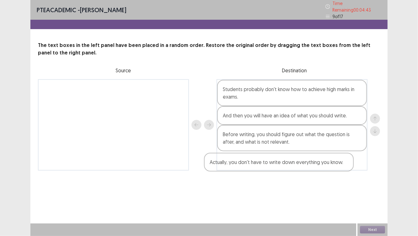
drag, startPoint x: 112, startPoint y: 86, endPoint x: 281, endPoint y: 165, distance: 186.3
click at [281, 165] on div "Actually, you don't have to write down everything you know. Students probably d…" at bounding box center [209, 125] width 342 height 92
click at [368, 183] on button "Next" at bounding box center [372, 230] width 25 height 8
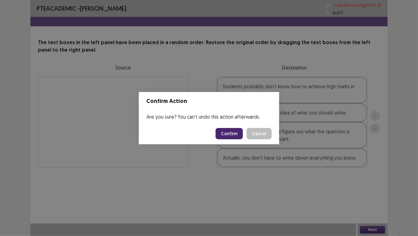
click at [227, 133] on button "Confirm" at bounding box center [229, 133] width 27 height 11
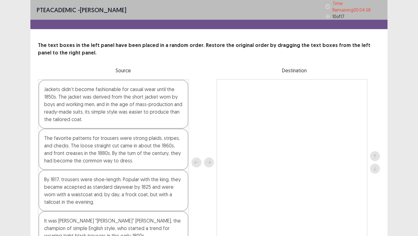
click at [129, 99] on div "Jackets didn’t become fashionable for casual wear until the 1850s. The jacket w…" at bounding box center [114, 104] width 150 height 49
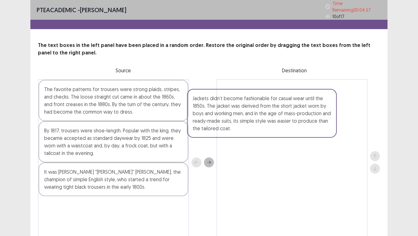
drag, startPoint x: 129, startPoint y: 99, endPoint x: 280, endPoint y: 111, distance: 151.9
click at [280, 111] on div "Jackets didn’t become fashionable for casual wear until the 1850s. The jacket w…" at bounding box center [209, 162] width 342 height 167
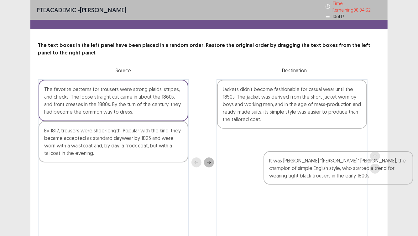
drag, startPoint x: 95, startPoint y: 176, endPoint x: 324, endPoint y: 166, distance: 229.6
click at [324, 166] on div "The favorite patterns for trousers were strong plaids, stripes, and checks. The…" at bounding box center [209, 162] width 342 height 166
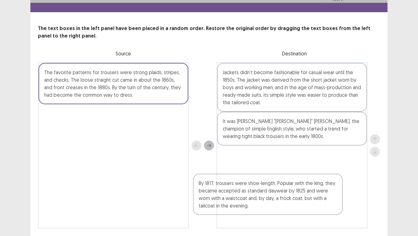
drag, startPoint x: 149, startPoint y: 144, endPoint x: 302, endPoint y: 192, distance: 159.6
click at [303, 183] on div "The favorite patterns for trousers were strong plaids, stripes, and checks. The…" at bounding box center [209, 145] width 342 height 166
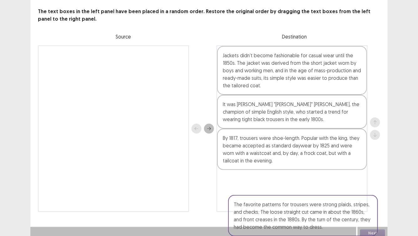
scroll to position [34, 0]
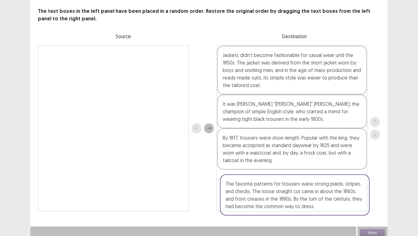
drag, startPoint x: 124, startPoint y: 85, endPoint x: 305, endPoint y: 201, distance: 215.3
click at [306, 183] on div "The favorite patterns for trousers were strong plaids, stripes, and checks. The…" at bounding box center [209, 128] width 342 height 167
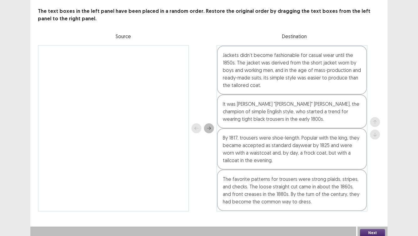
click at [376, 183] on div "Next" at bounding box center [373, 233] width 30 height 13
click at [374, 183] on button "Next" at bounding box center [372, 233] width 25 height 8
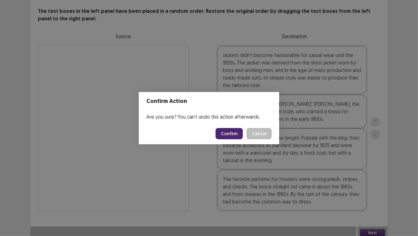
click at [234, 135] on button "Confirm" at bounding box center [229, 133] width 27 height 11
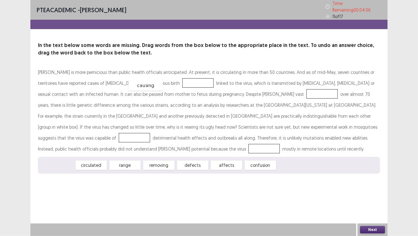
drag, startPoint x: 58, startPoint y: 165, endPoint x: 147, endPoint y: 85, distance: 119.1
drag, startPoint x: 51, startPoint y: 162, endPoint x: 143, endPoint y: 83, distance: 120.6
drag, startPoint x: 225, startPoint y: 166, endPoint x: 138, endPoint y: 81, distance: 121.2
click at [60, 166] on span "range" at bounding box center [57, 165] width 34 height 10
drag, startPoint x: 161, startPoint y: 164, endPoint x: 227, endPoint y: 94, distance: 96.7
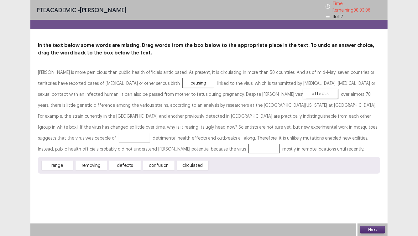
click at [303, 92] on span "affects" at bounding box center [320, 94] width 34 height 10
drag, startPoint x: 193, startPoint y: 164, endPoint x: 285, endPoint y: 130, distance: 97.6
drag, startPoint x: 93, startPoint y: 163, endPoint x: 101, endPoint y: 161, distance: 8.1
click at [101, 161] on span "removing" at bounding box center [99, 161] width 34 height 10
drag, startPoint x: 285, startPoint y: 126, endPoint x: 64, endPoint y: 149, distance: 222.8
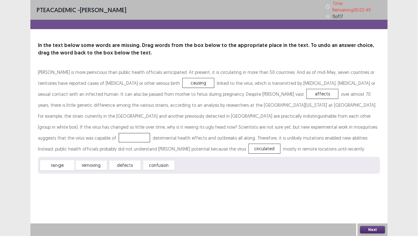
click at [58, 165] on span "range" at bounding box center [57, 165] width 34 height 10
drag, startPoint x: 143, startPoint y: 81, endPoint x: 286, endPoint y: 130, distance: 151.4
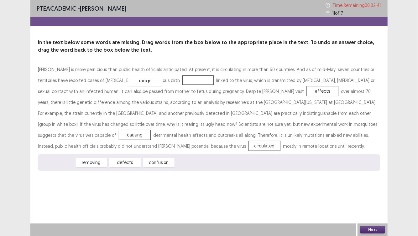
drag, startPoint x: 62, startPoint y: 164, endPoint x: 150, endPoint y: 81, distance: 120.4
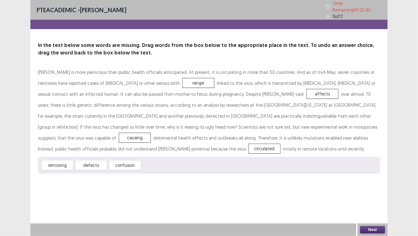
click at [369, 183] on button "Next" at bounding box center [372, 230] width 25 height 8
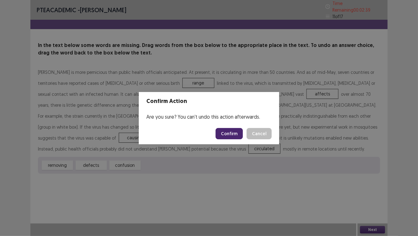
click at [226, 134] on button "Confirm" at bounding box center [229, 133] width 27 height 11
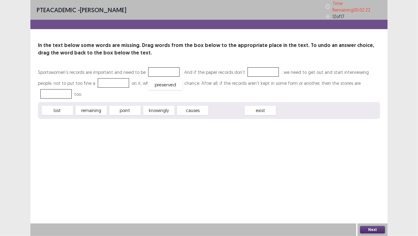
drag, startPoint x: 230, startPoint y: 98, endPoint x: 169, endPoint y: 72, distance: 66.4
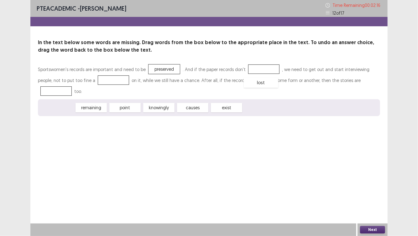
drag, startPoint x: 60, startPoint y: 99, endPoint x: 263, endPoint y: 72, distance: 204.8
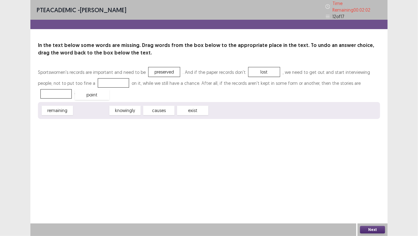
drag, startPoint x: 91, startPoint y: 98, endPoint x: 92, endPoint y: 83, distance: 15.7
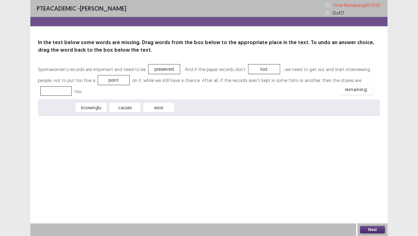
drag, startPoint x: 63, startPoint y: 98, endPoint x: 362, endPoint y: 80, distance: 299.2
click at [376, 183] on button "Next" at bounding box center [372, 230] width 25 height 8
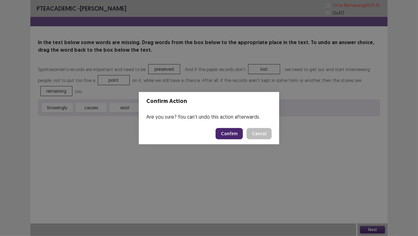
click at [231, 136] on button "Confirm" at bounding box center [229, 133] width 27 height 11
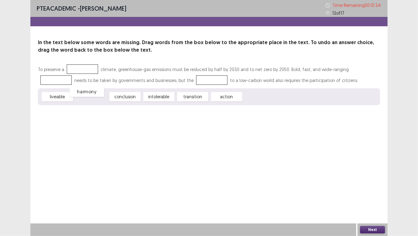
drag, startPoint x: 101, startPoint y: 99, endPoint x: 97, endPoint y: 94, distance: 6.7
click at [97, 94] on span "harmony" at bounding box center [87, 92] width 34 height 10
drag, startPoint x: 90, startPoint y: 98, endPoint x: 84, endPoint y: 69, distance: 29.7
drag, startPoint x: 61, startPoint y: 99, endPoint x: 65, endPoint y: 98, distance: 4.2
click at [65, 98] on span "liveable" at bounding box center [61, 96] width 34 height 10
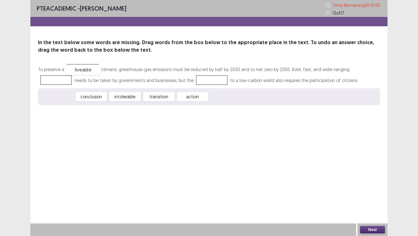
drag, startPoint x: 52, startPoint y: 98, endPoint x: 77, endPoint y: 71, distance: 37.2
drag, startPoint x: 154, startPoint y: 97, endPoint x: 356, endPoint y: 69, distance: 204.0
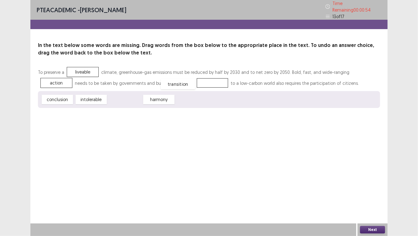
drag, startPoint x: 118, startPoint y: 97, endPoint x: 171, endPoint y: 81, distance: 55.1
click at [375, 183] on button "Next" at bounding box center [372, 230] width 25 height 8
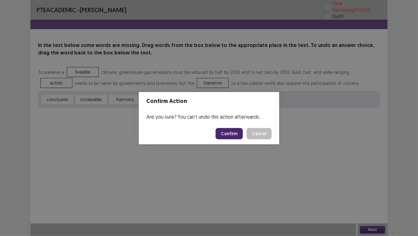
click at [222, 130] on button "Confirm" at bounding box center [229, 133] width 27 height 11
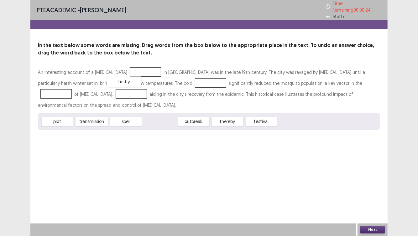
drag, startPoint x: 165, startPoint y: 110, endPoint x: 130, endPoint y: 70, distance: 53.5
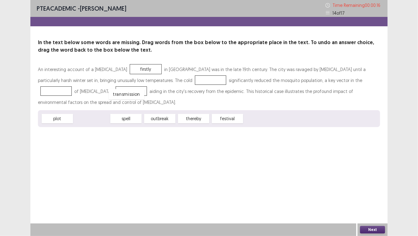
drag, startPoint x: 98, startPoint y: 110, endPoint x: 137, endPoint y: 82, distance: 47.8
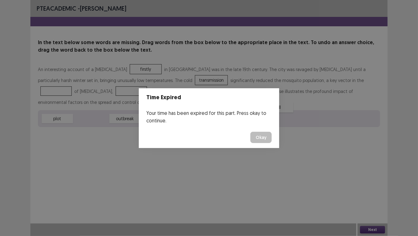
drag, startPoint x: 102, startPoint y: 110, endPoint x: 337, endPoint y: 88, distance: 236.3
click at [264, 135] on button "Okay" at bounding box center [260, 137] width 21 height 11
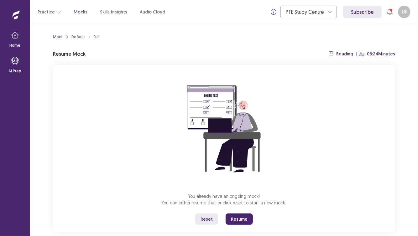
scroll to position [11, 0]
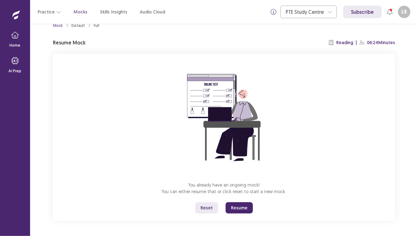
click at [242, 183] on button "Resume" at bounding box center [239, 207] width 27 height 11
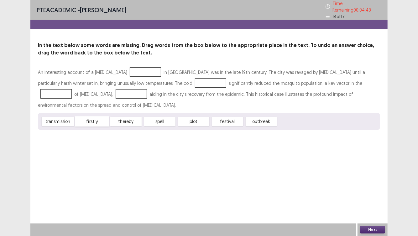
click at [97, 117] on span "firstly" at bounding box center [92, 122] width 34 height 10
drag, startPoint x: 196, startPoint y: 110, endPoint x: 126, endPoint y: 71, distance: 80.9
drag, startPoint x: 130, startPoint y: 111, endPoint x: 131, endPoint y: 85, distance: 26.0
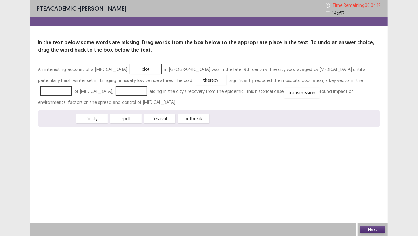
drag, startPoint x: 57, startPoint y: 108, endPoint x: 301, endPoint y: 82, distance: 245.5
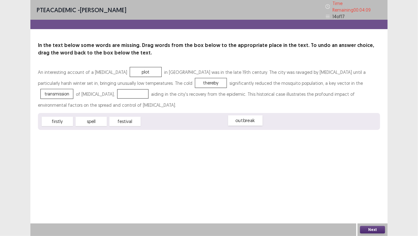
drag, startPoint x: 159, startPoint y: 111, endPoint x: 311, endPoint y: 109, distance: 152.9
click at [263, 116] on span "outbreak" at bounding box center [245, 121] width 34 height 10
drag, startPoint x: 162, startPoint y: 110, endPoint x: 357, endPoint y: 81, distance: 197.1
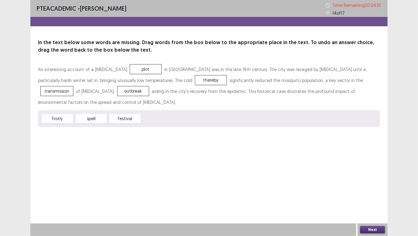
click at [376, 183] on button "Next" at bounding box center [372, 230] width 25 height 8
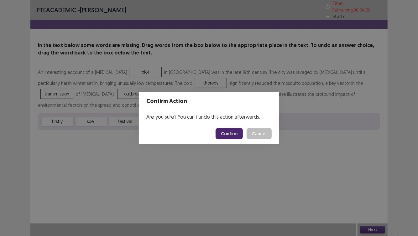
click at [238, 133] on button "Confirm" at bounding box center [229, 133] width 27 height 11
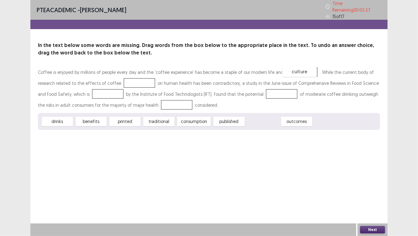
drag, startPoint x: 253, startPoint y: 118, endPoint x: 290, endPoint y: 68, distance: 61.9
click at [58, 119] on span "drinks" at bounding box center [57, 122] width 34 height 10
drag, startPoint x: 95, startPoint y: 119, endPoint x: 118, endPoint y: 75, distance: 50.0
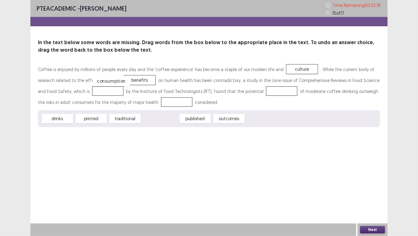
drag, startPoint x: 164, startPoint y: 119, endPoint x: 115, endPoint y: 82, distance: 61.7
drag, startPoint x: 115, startPoint y: 86, endPoint x: 117, endPoint y: 78, distance: 7.6
click at [117, 78] on div "Coffee is enjoyed by millions of people every day and the 'coffee experience' h…" at bounding box center [209, 95] width 342 height 63
drag, startPoint x: 225, startPoint y: 120, endPoint x: 122, endPoint y: 83, distance: 110.1
drag, startPoint x: 169, startPoint y: 121, endPoint x: 92, endPoint y: 94, distance: 81.2
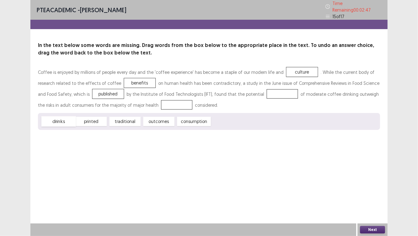
click at [63, 121] on span "drinks" at bounding box center [58, 122] width 34 height 10
drag, startPoint x: 199, startPoint y: 120, endPoint x: 263, endPoint y: 92, distance: 70.1
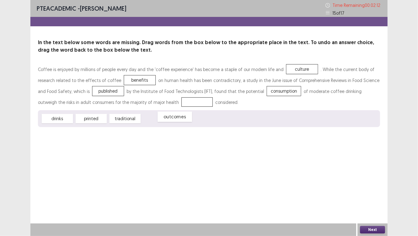
drag, startPoint x: 167, startPoint y: 121, endPoint x: 183, endPoint y: 119, distance: 16.1
click at [183, 119] on span "outcomes" at bounding box center [175, 117] width 34 height 10
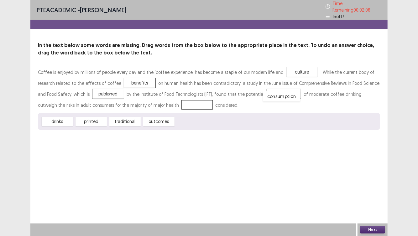
drag, startPoint x: 254, startPoint y: 92, endPoint x: 252, endPoint y: 94, distance: 3.3
click at [263, 94] on span "consumption" at bounding box center [281, 97] width 37 height 10
click at [58, 121] on span "drinks" at bounding box center [57, 122] width 34 height 10
drag, startPoint x: 58, startPoint y: 121, endPoint x: 157, endPoint y: 101, distance: 100.5
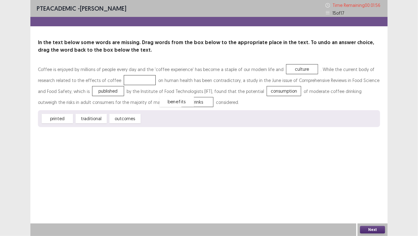
drag, startPoint x: 114, startPoint y: 80, endPoint x: 151, endPoint y: 101, distance: 42.8
drag, startPoint x: 159, startPoint y: 120, endPoint x: 115, endPoint y: 78, distance: 60.5
click at [381, 183] on button "Next" at bounding box center [372, 230] width 25 height 8
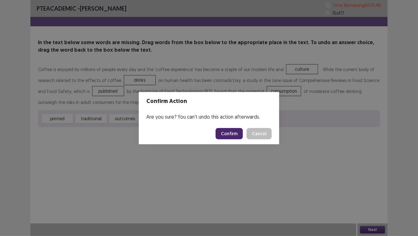
click at [231, 137] on button "Confirm" at bounding box center [229, 133] width 27 height 11
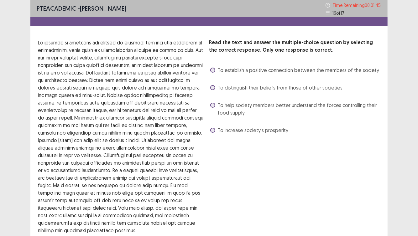
click at [236, 68] on span "To establish a positive connection between the members of the society" at bounding box center [298, 70] width 161 height 8
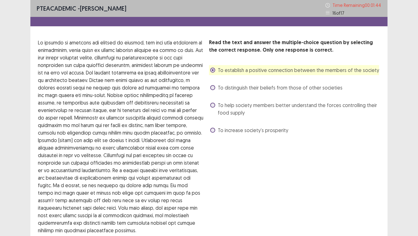
scroll to position [55, 0]
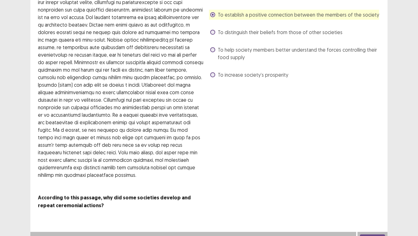
click at [374, 183] on button "Next" at bounding box center [372, 239] width 25 height 8
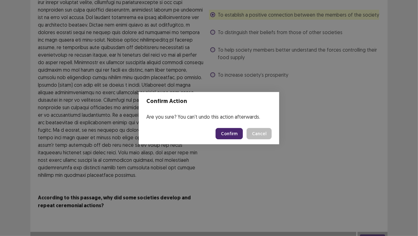
click at [236, 136] on button "Confirm" at bounding box center [229, 133] width 27 height 11
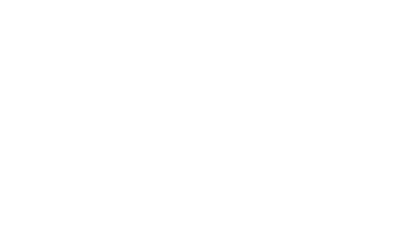
scroll to position [0, 0]
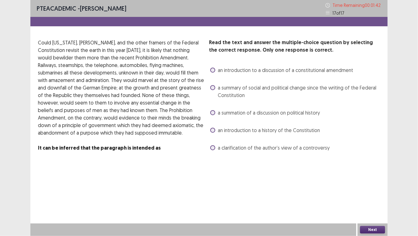
click at [227, 116] on span "a summation of a discussion on political history" at bounding box center [269, 113] width 102 height 8
click at [378, 183] on button "Next" at bounding box center [372, 230] width 25 height 8
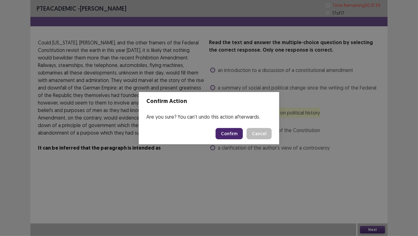
click at [242, 135] on button "Confirm" at bounding box center [229, 133] width 27 height 11
